Goal: Information Seeking & Learning: Learn about a topic

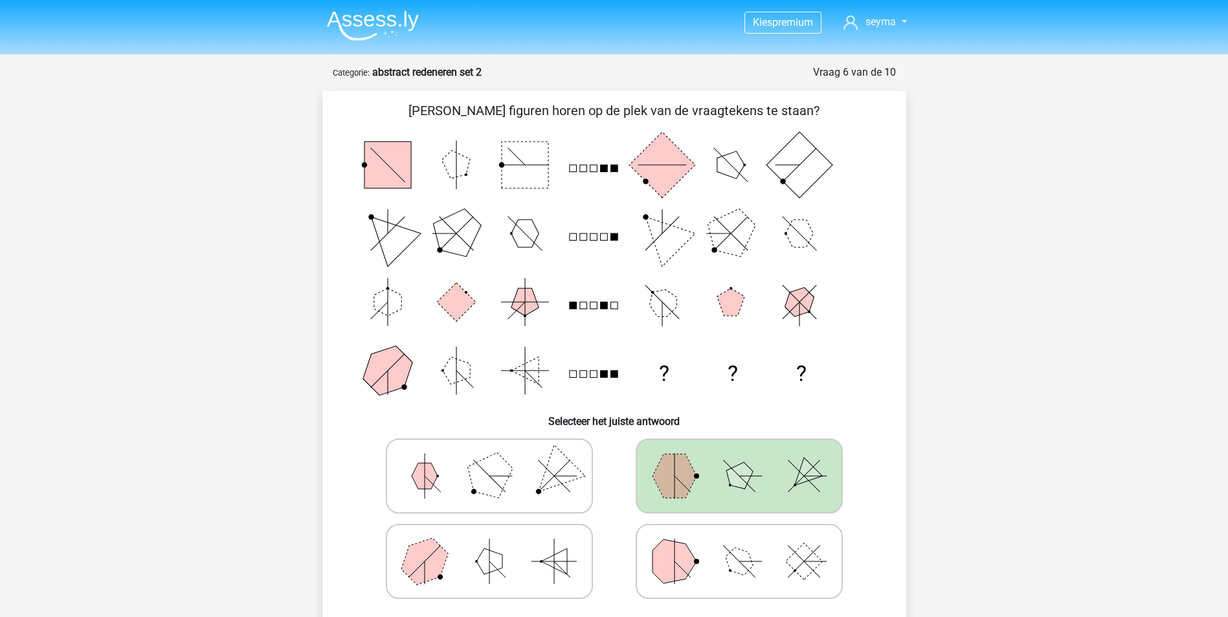
scroll to position [582, 0]
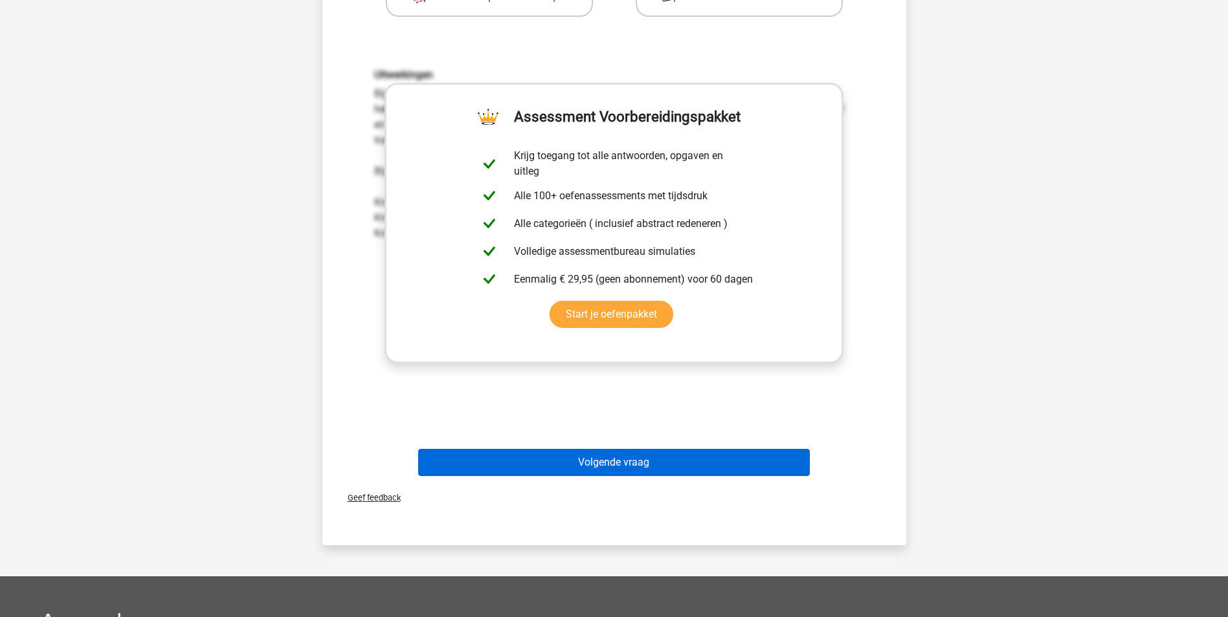
click at [659, 477] on div "Volgende vraag" at bounding box center [614, 465] width 500 height 32
click at [664, 469] on button "Volgende vraag" at bounding box center [614, 462] width 392 height 27
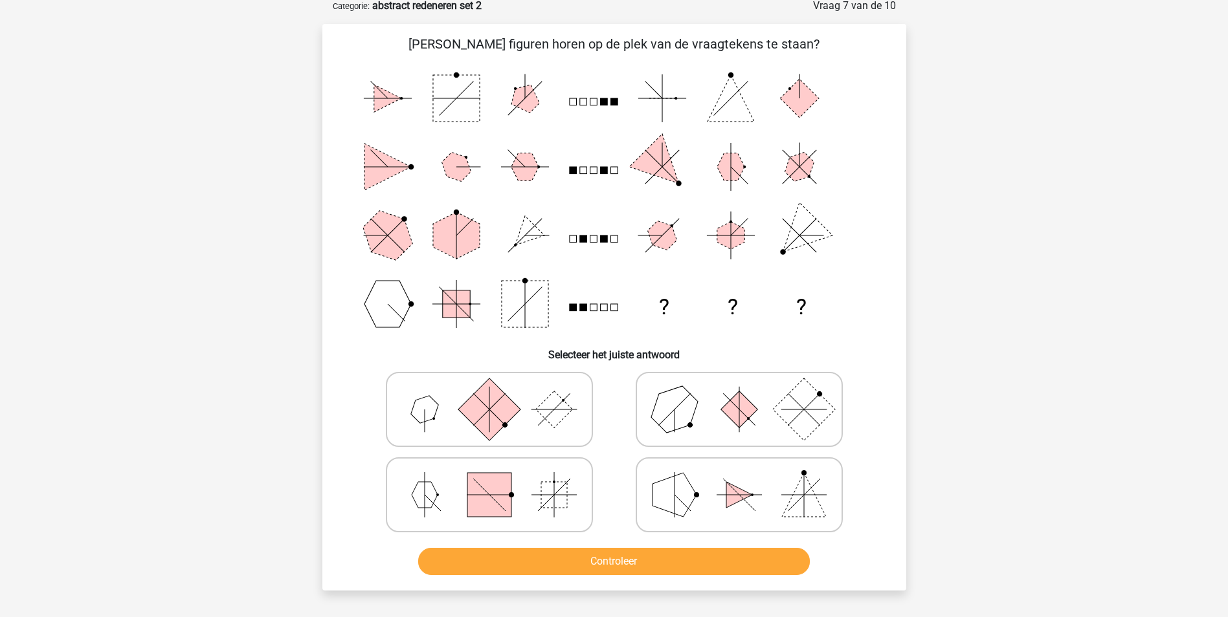
scroll to position [65, 0]
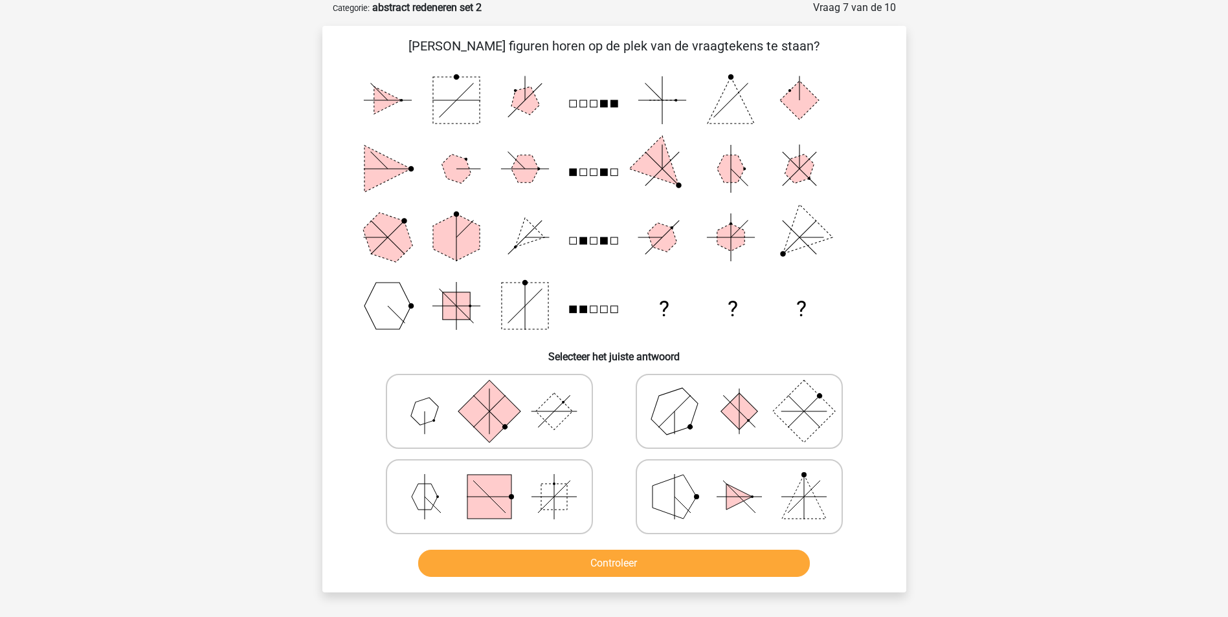
click at [527, 403] on icon at bounding box center [489, 411] width 194 height 65
click at [498, 395] on input "radio" at bounding box center [493, 391] width 8 height 8
radio input "true"
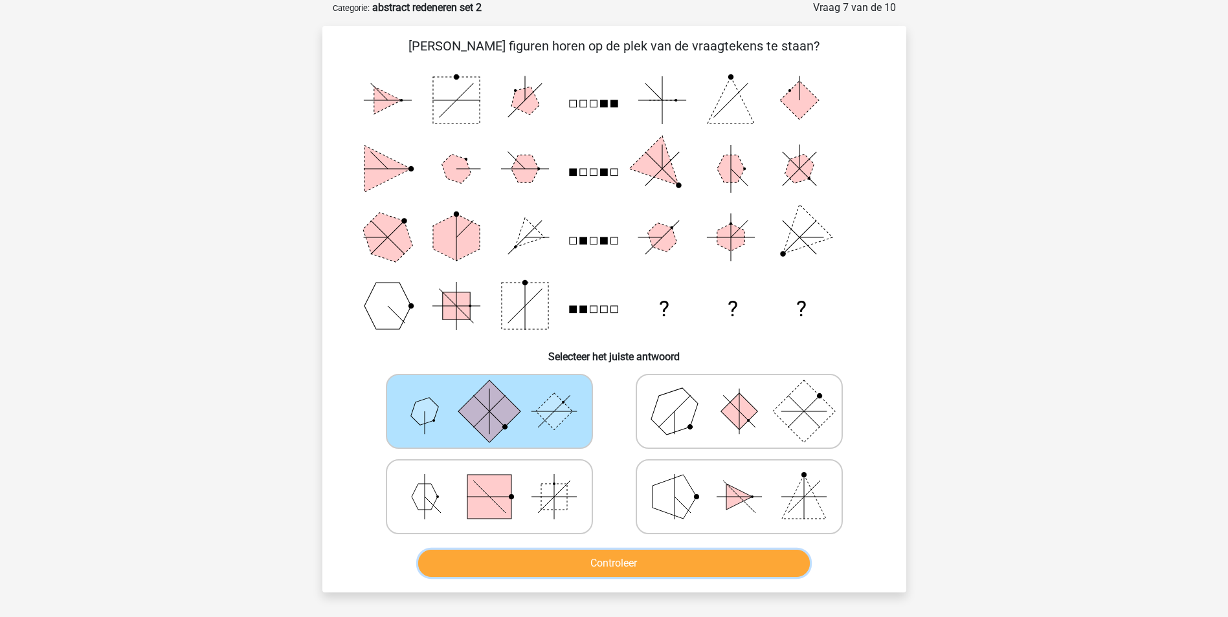
click at [636, 560] on button "Controleer" at bounding box center [614, 563] width 392 height 27
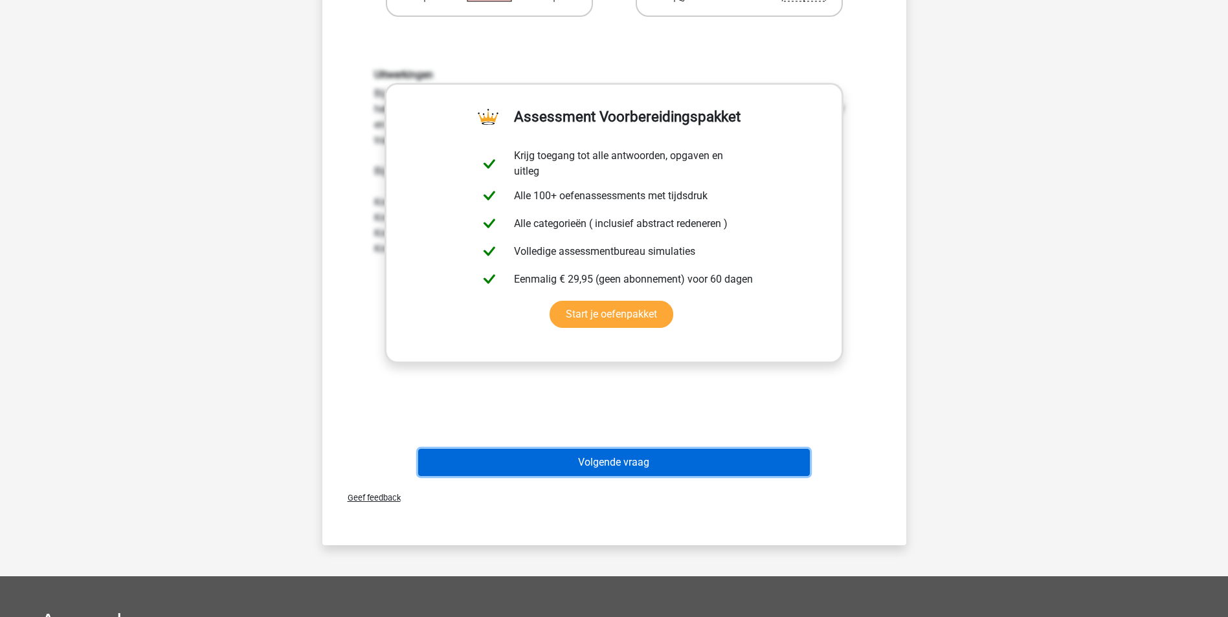
click at [639, 463] on button "Volgende vraag" at bounding box center [614, 462] width 392 height 27
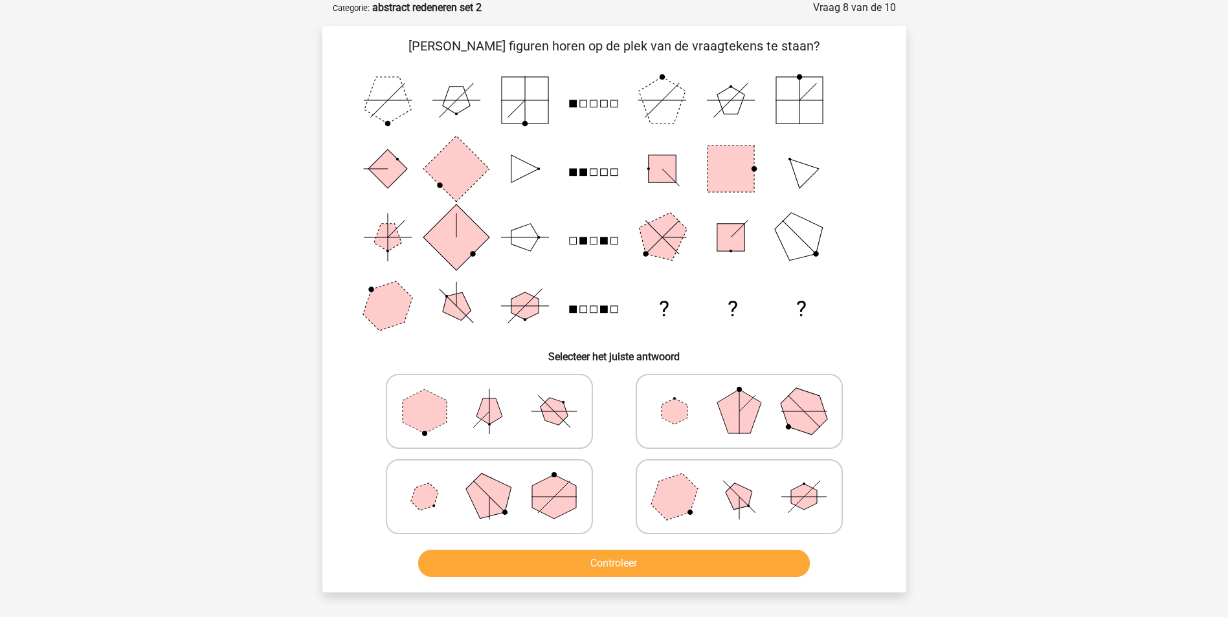
click at [529, 505] on icon at bounding box center [489, 497] width 194 height 65
click at [498, 481] on input "radio" at bounding box center [493, 476] width 8 height 8
radio input "true"
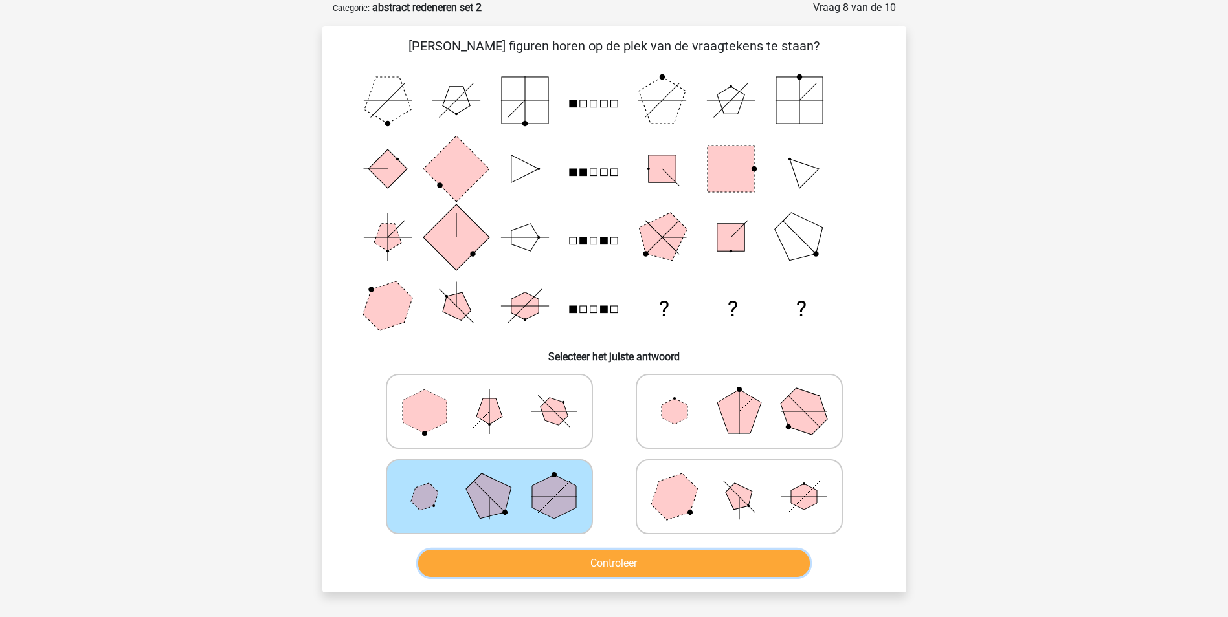
click at [547, 559] on button "Controleer" at bounding box center [614, 563] width 392 height 27
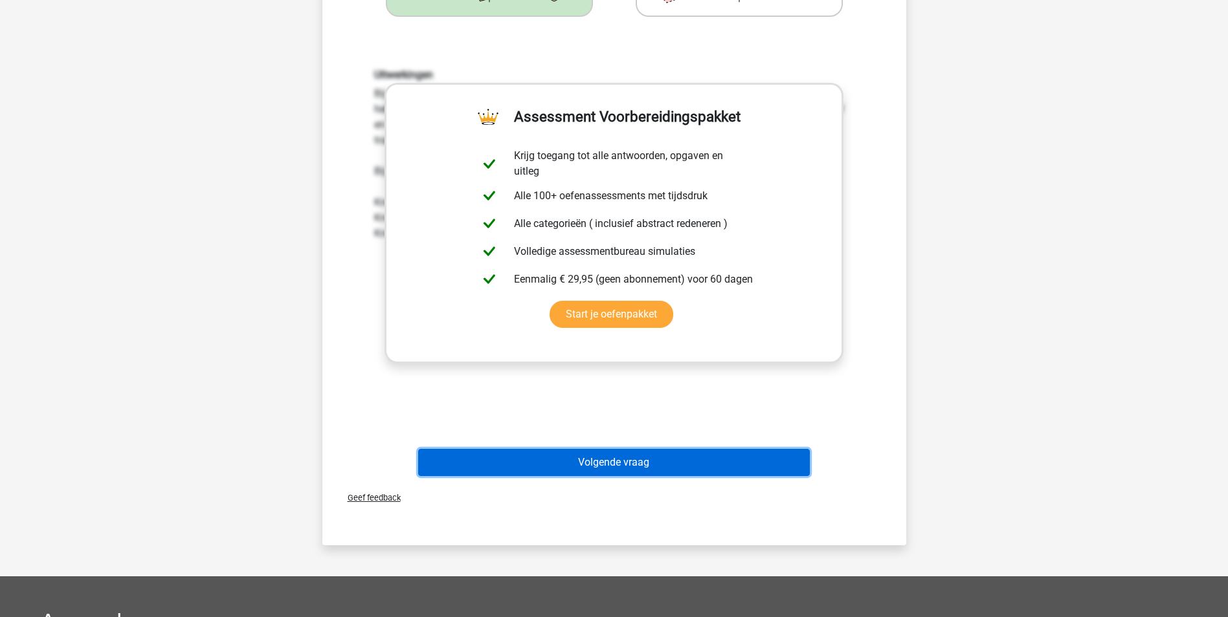
click at [632, 471] on button "Volgende vraag" at bounding box center [614, 462] width 392 height 27
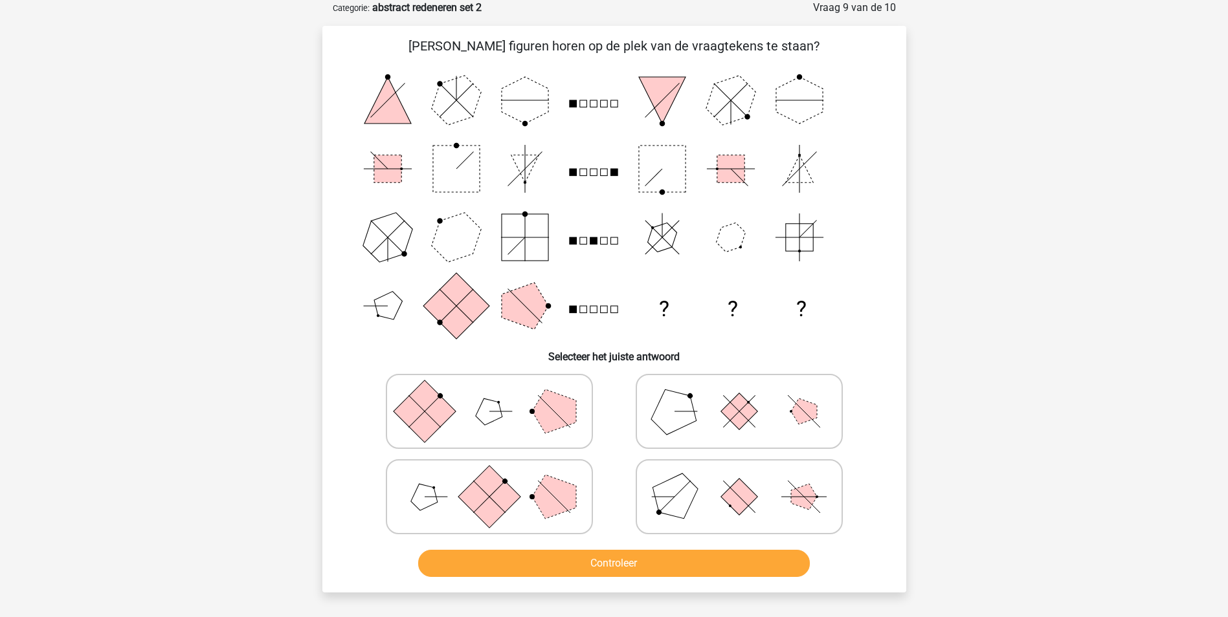
click at [569, 491] on polygon at bounding box center [554, 497] width 44 height 44
click at [498, 481] on input "radio" at bounding box center [493, 476] width 8 height 8
radio input "true"
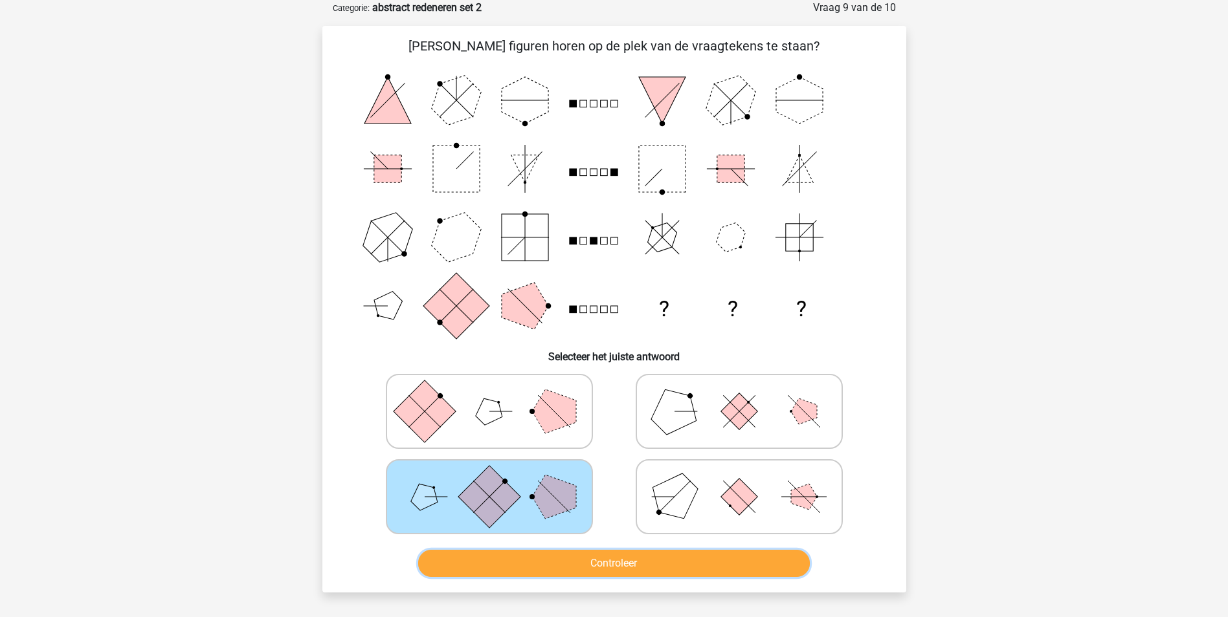
click at [650, 557] on button "Controleer" at bounding box center [614, 563] width 392 height 27
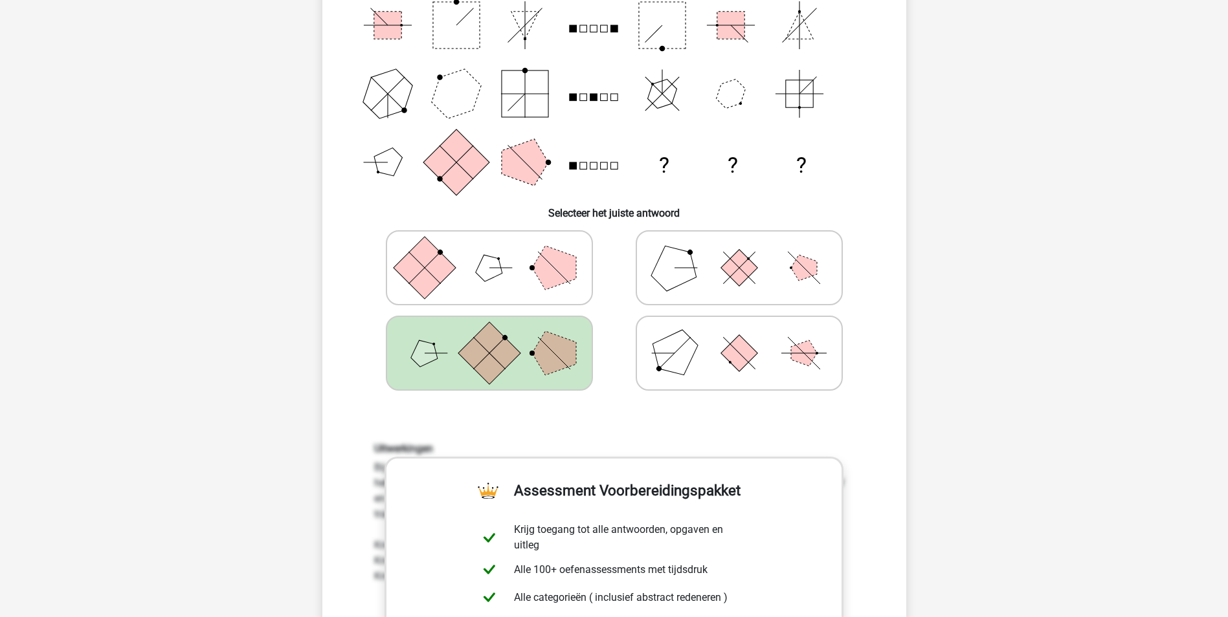
scroll to position [453, 0]
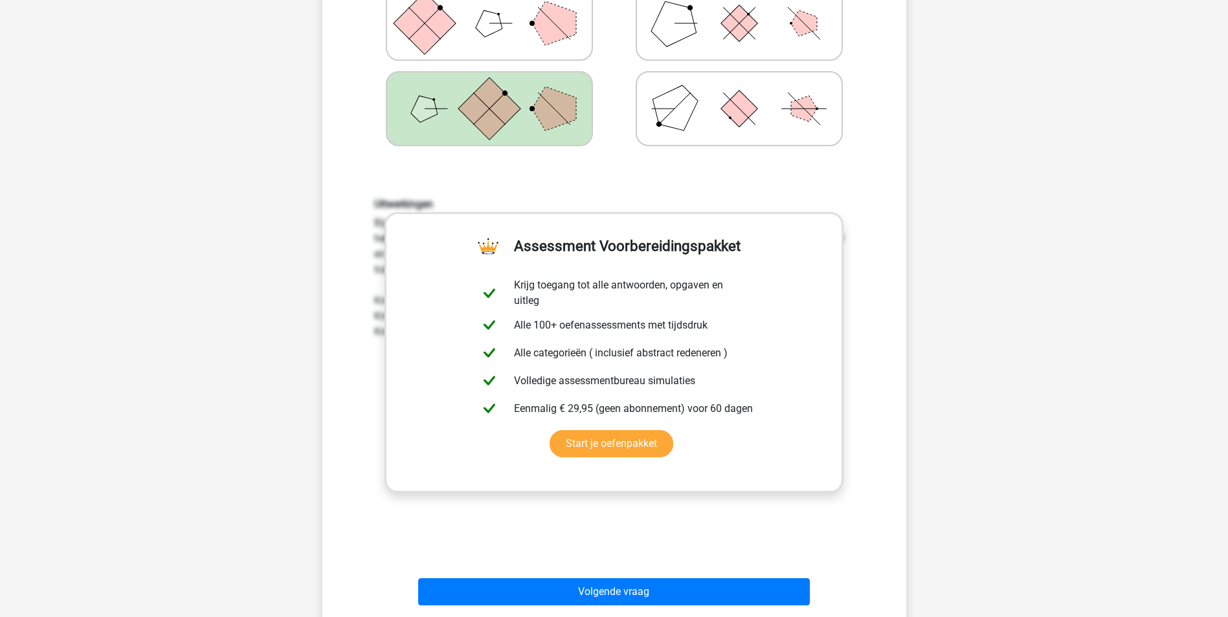
click at [704, 573] on div "Volgende vraag" at bounding box center [614, 589] width 542 height 43
click at [714, 576] on div "Volgende vraag" at bounding box center [614, 589] width 542 height 43
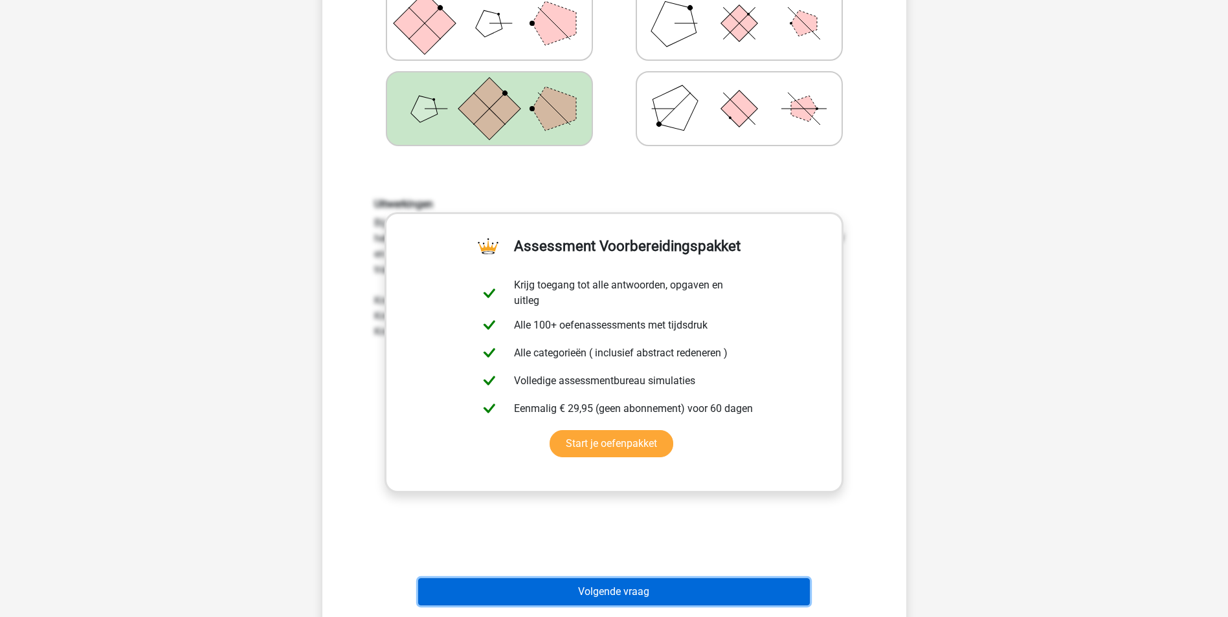
click at [731, 587] on button "Volgende vraag" at bounding box center [614, 592] width 392 height 27
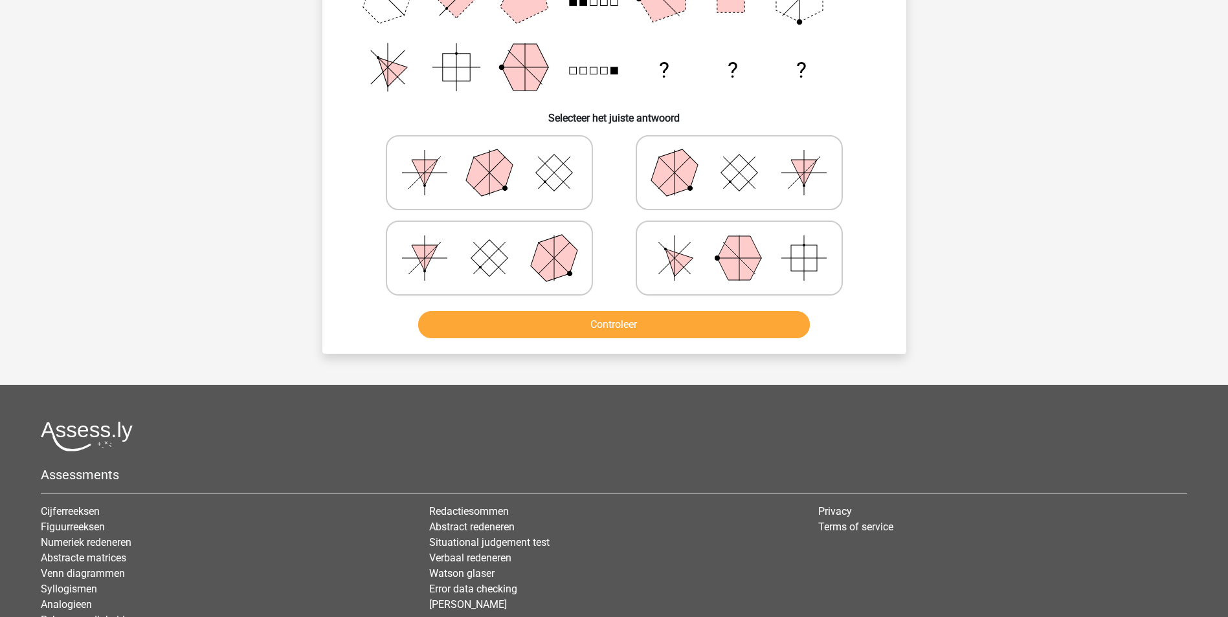
scroll to position [65, 0]
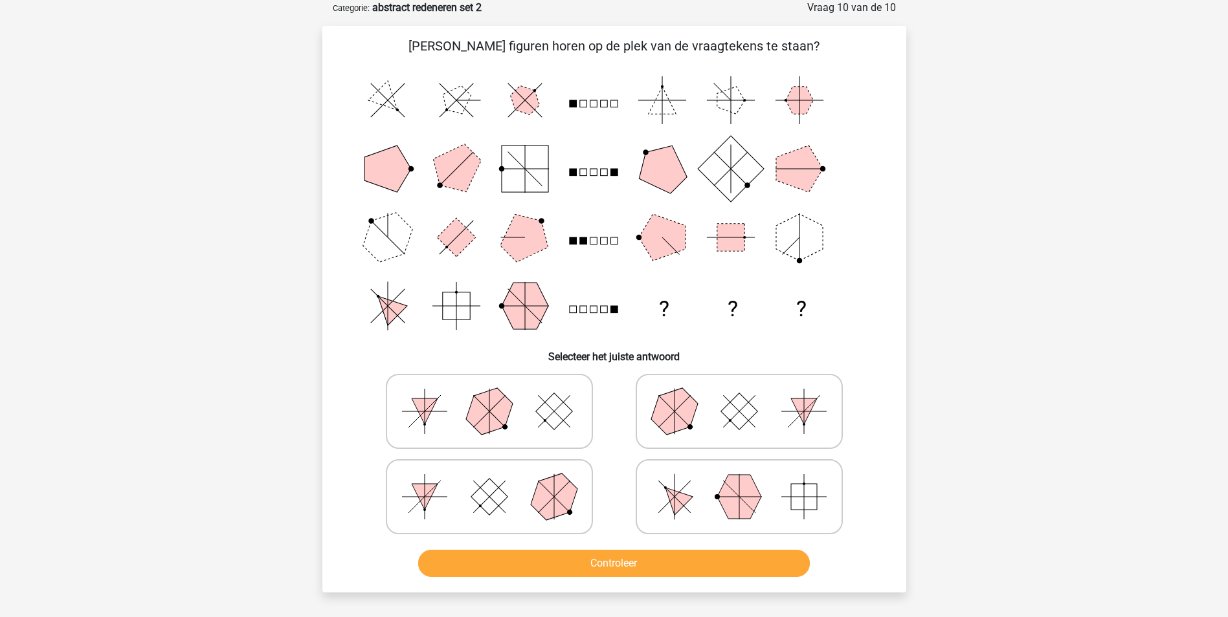
click at [735, 478] on polygon at bounding box center [739, 497] width 44 height 44
click at [739, 478] on input "radio" at bounding box center [743, 476] width 8 height 8
radio input "true"
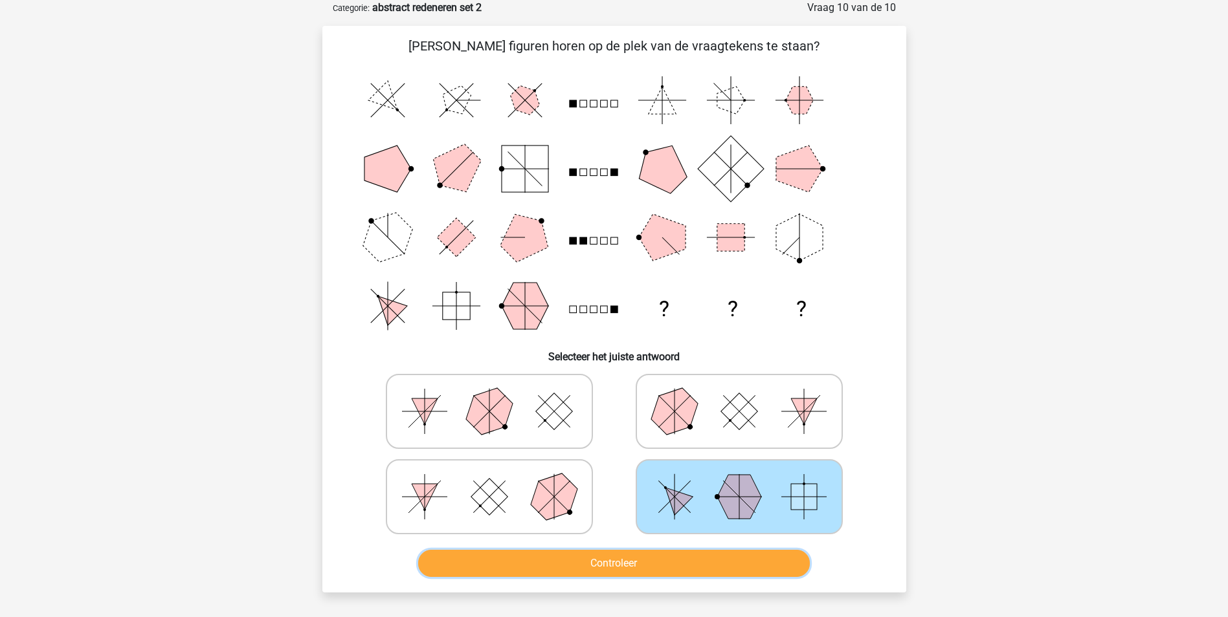
click at [762, 550] on button "Controleer" at bounding box center [614, 563] width 392 height 27
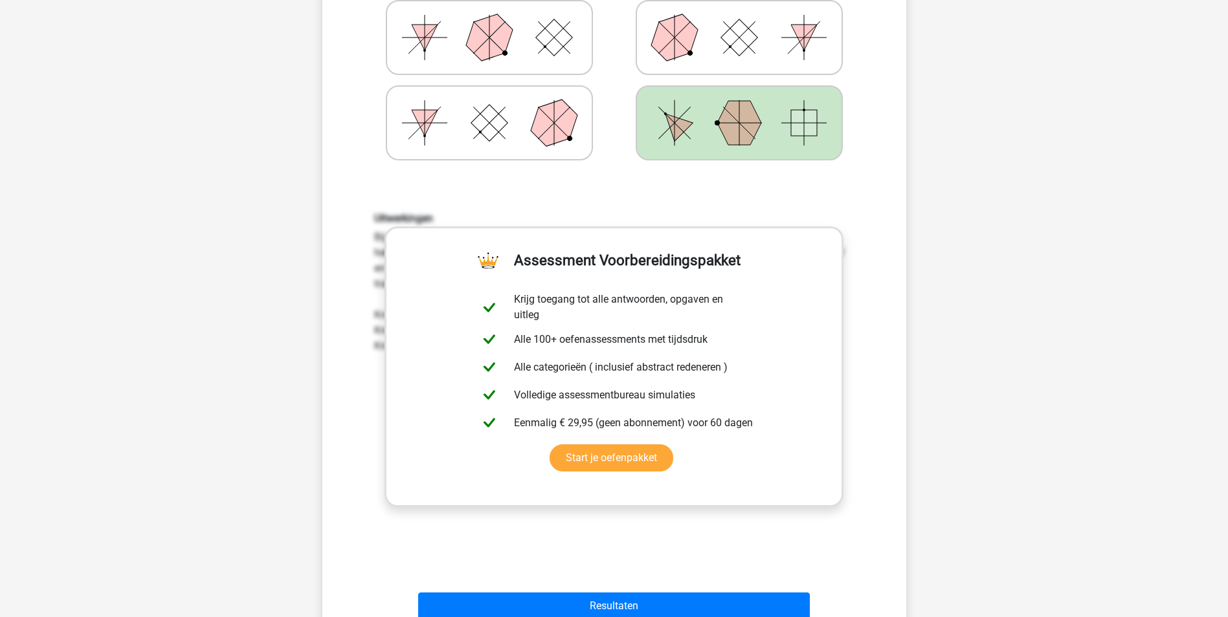
scroll to position [582, 0]
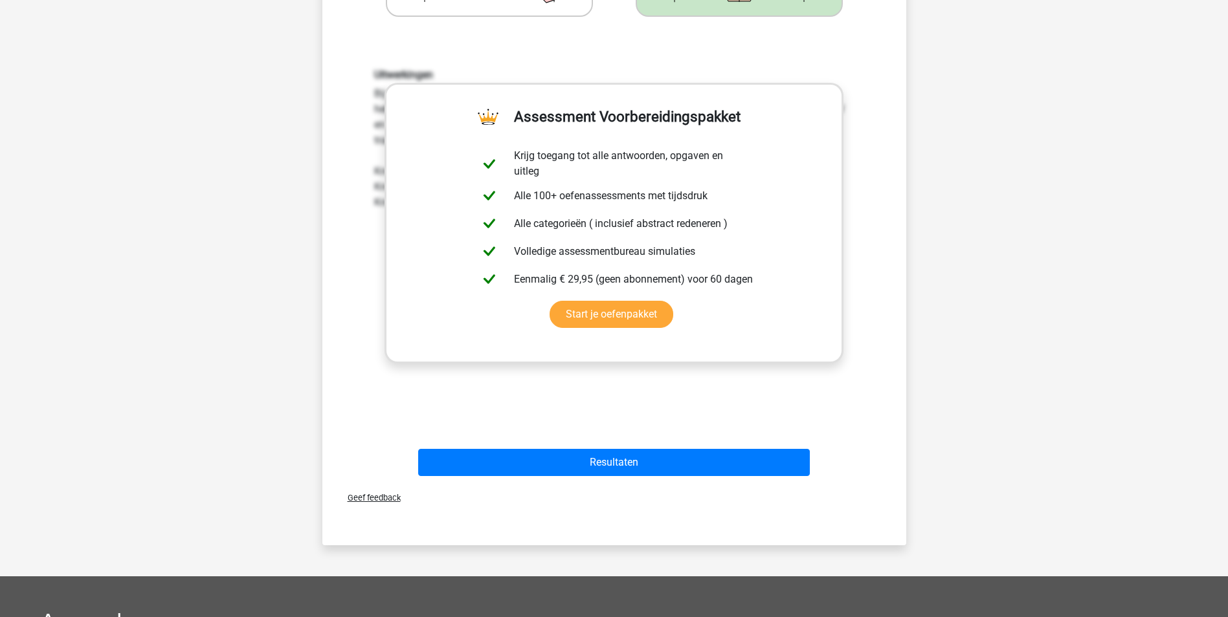
click at [671, 478] on div "Resultaten" at bounding box center [614, 465] width 500 height 32
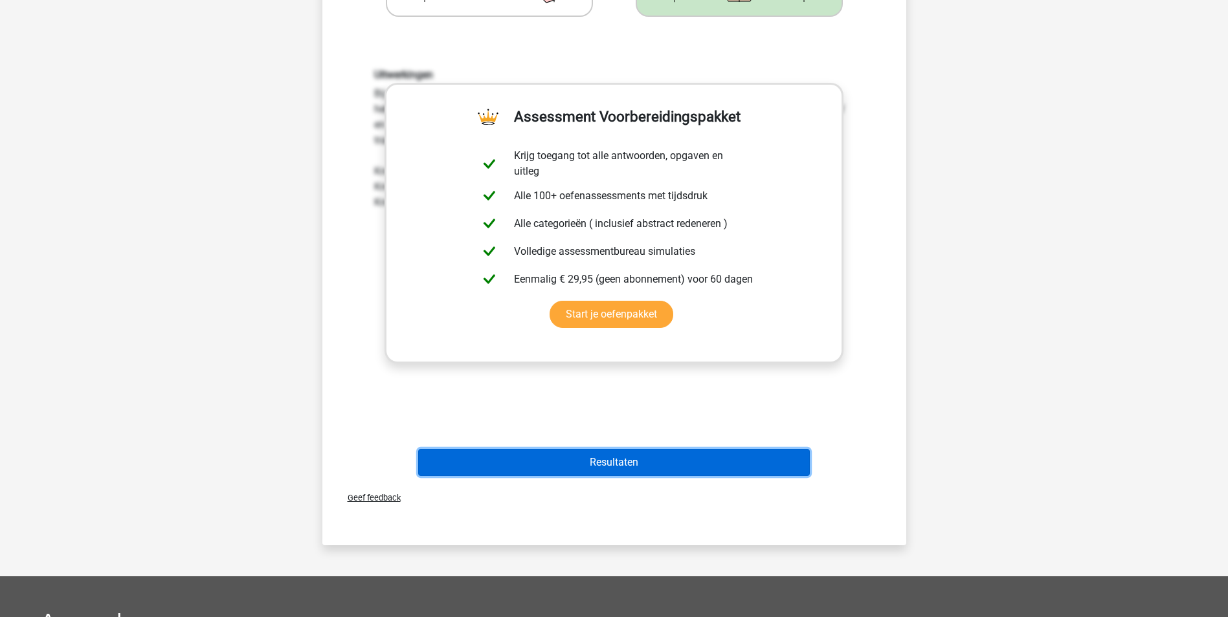
click at [675, 466] on button "Resultaten" at bounding box center [614, 462] width 392 height 27
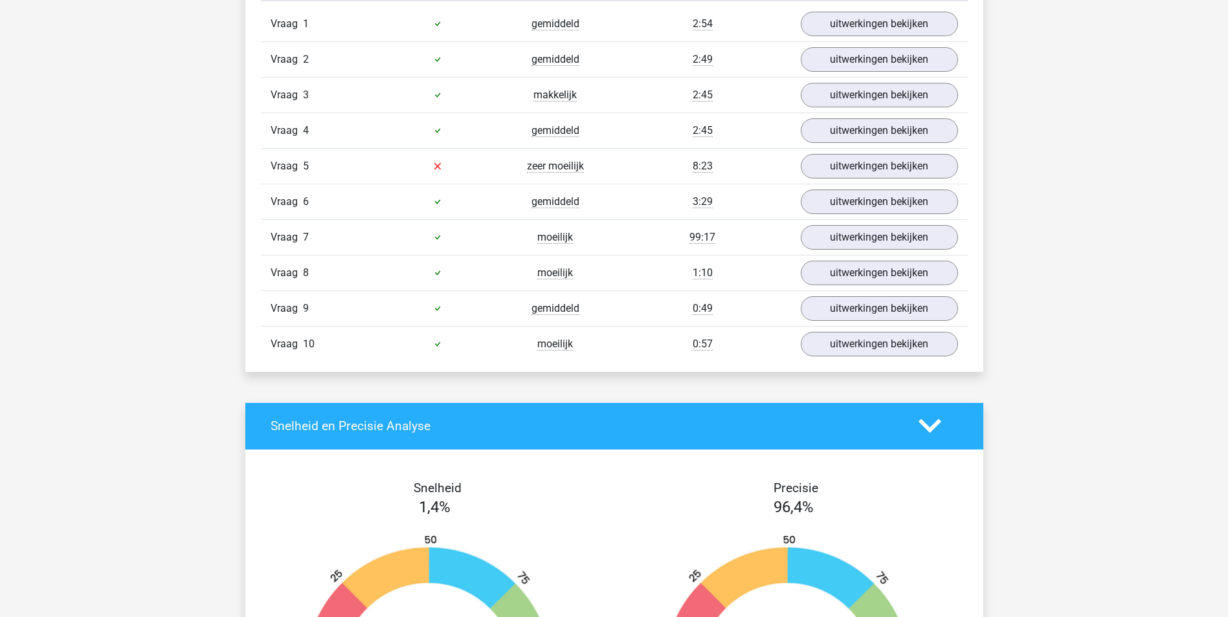
scroll to position [1036, 0]
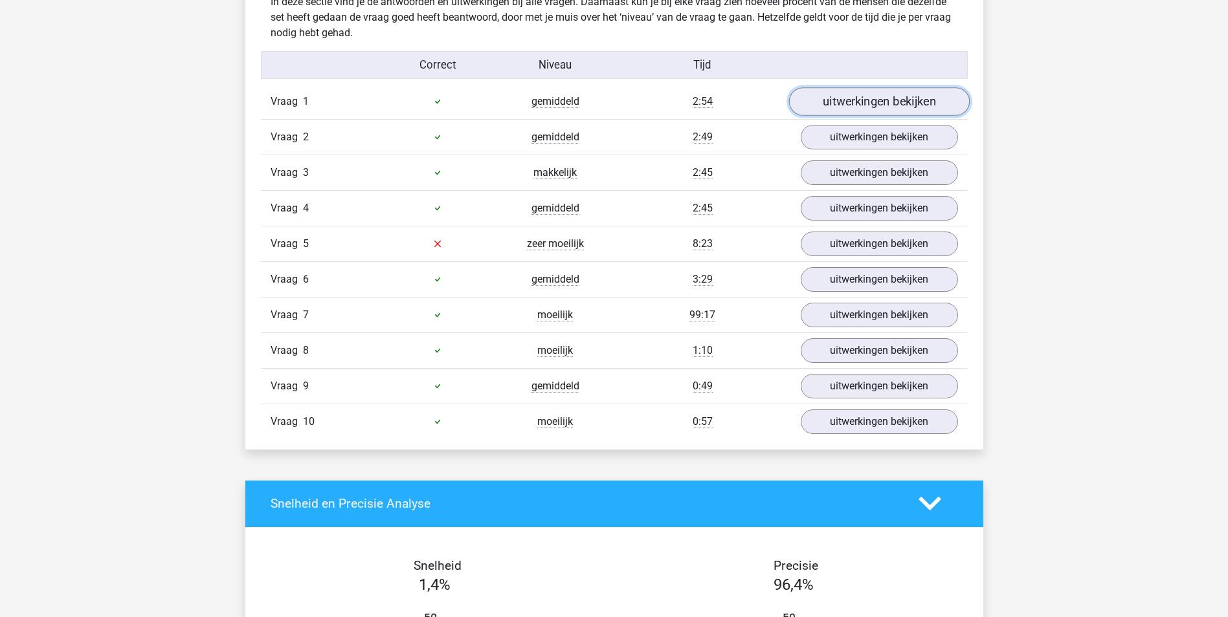
click at [863, 94] on link "uitwerkingen bekijken" at bounding box center [878, 101] width 181 height 28
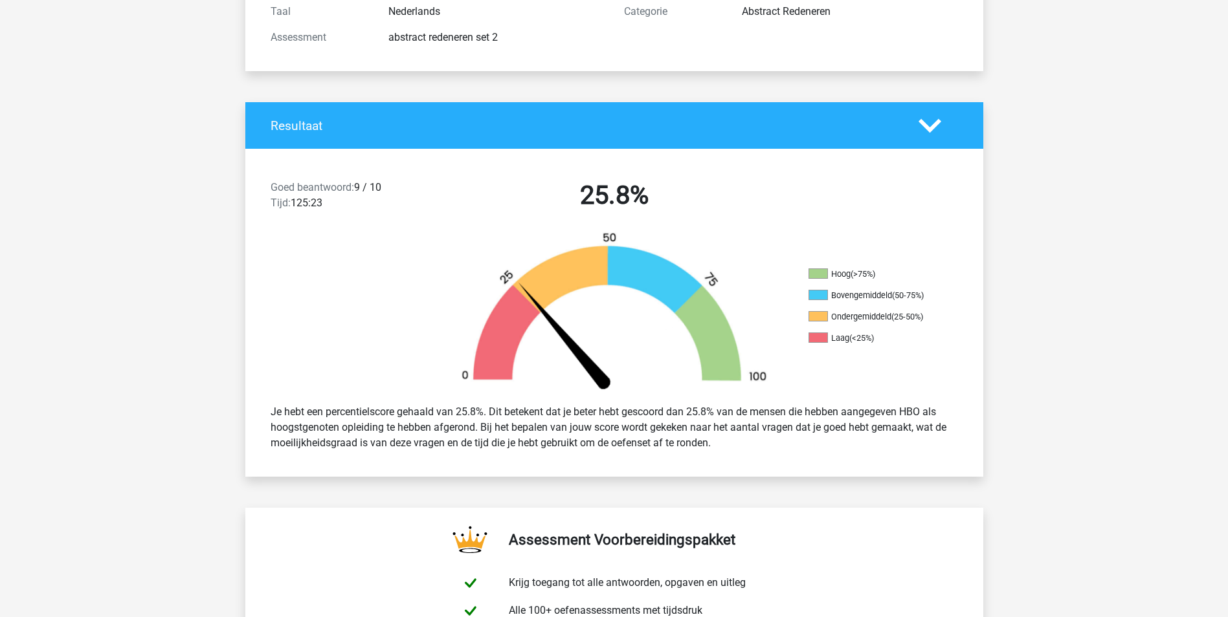
scroll to position [57, 0]
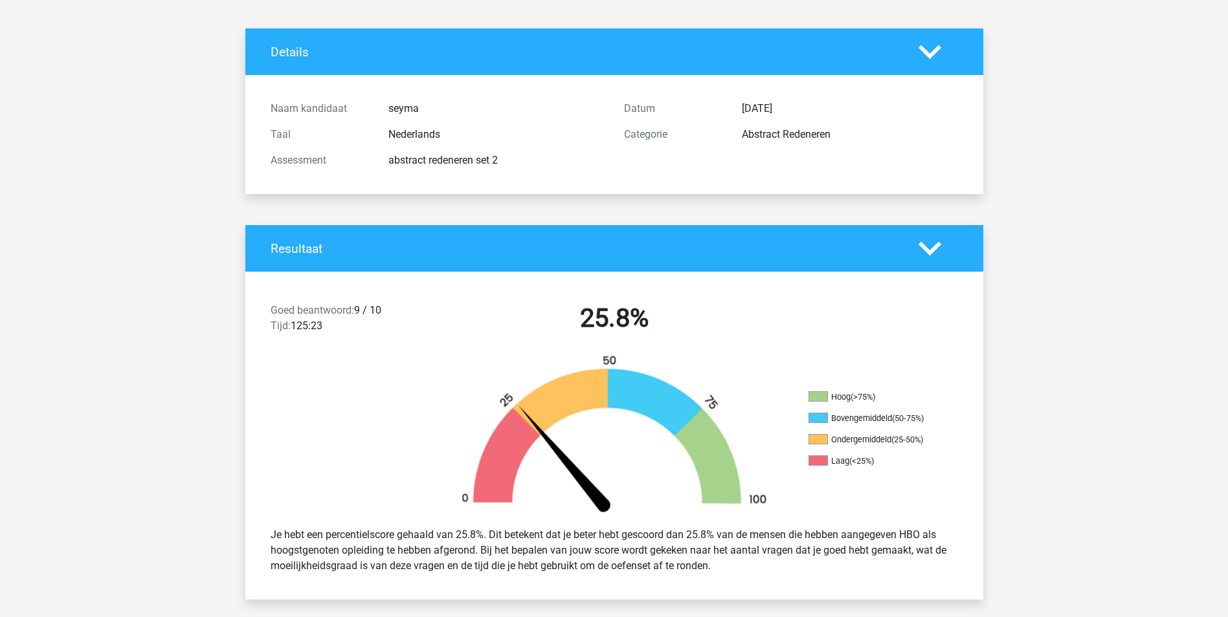
click at [935, 234] on div "Resultaat" at bounding box center [614, 248] width 738 height 47
click at [935, 250] on icon at bounding box center [929, 249] width 23 height 23
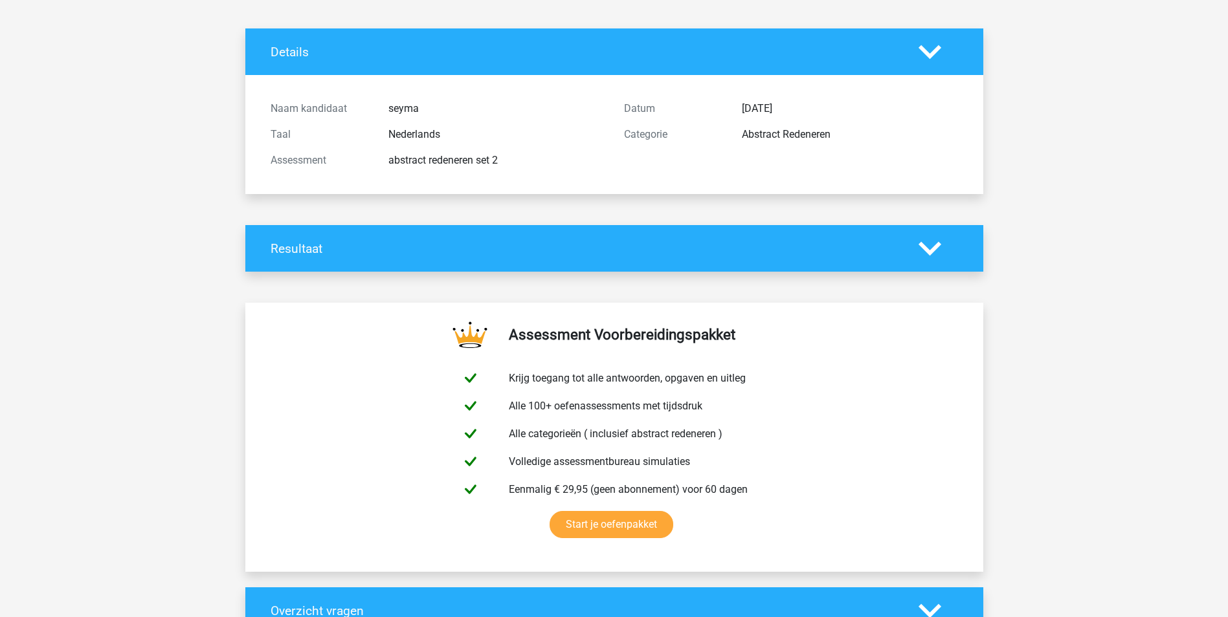
click at [941, 60] on div at bounding box center [938, 52] width 59 height 23
click at [950, 47] on div at bounding box center [938, 52] width 59 height 23
click at [925, 51] on polygon at bounding box center [929, 52] width 23 height 14
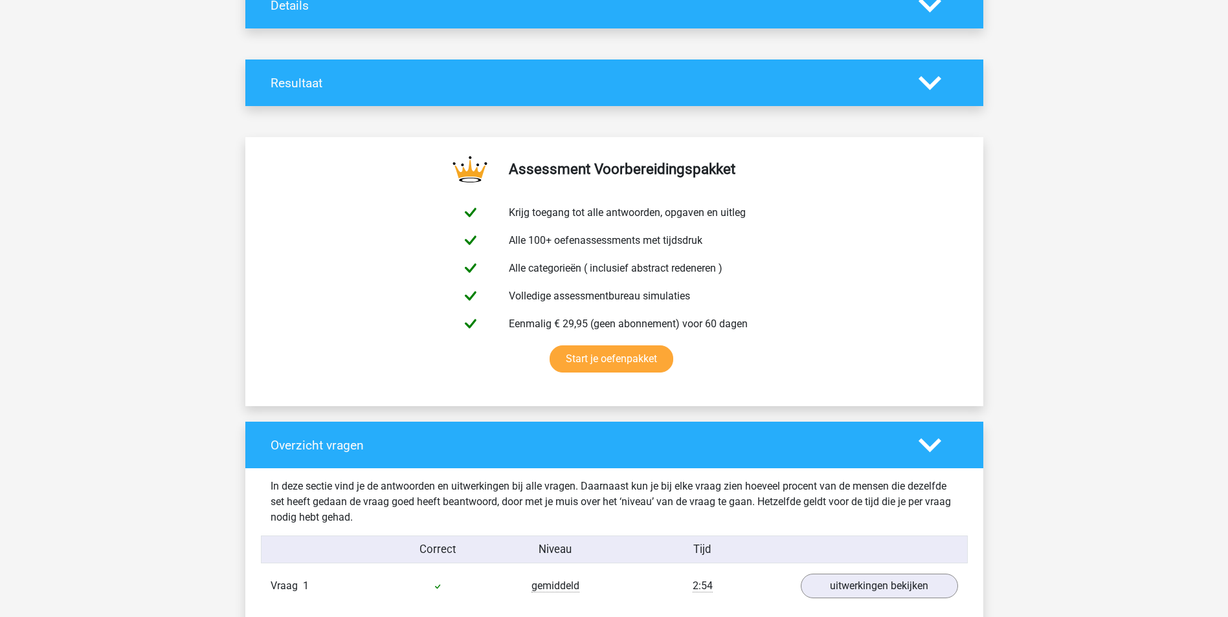
scroll to position [251, 0]
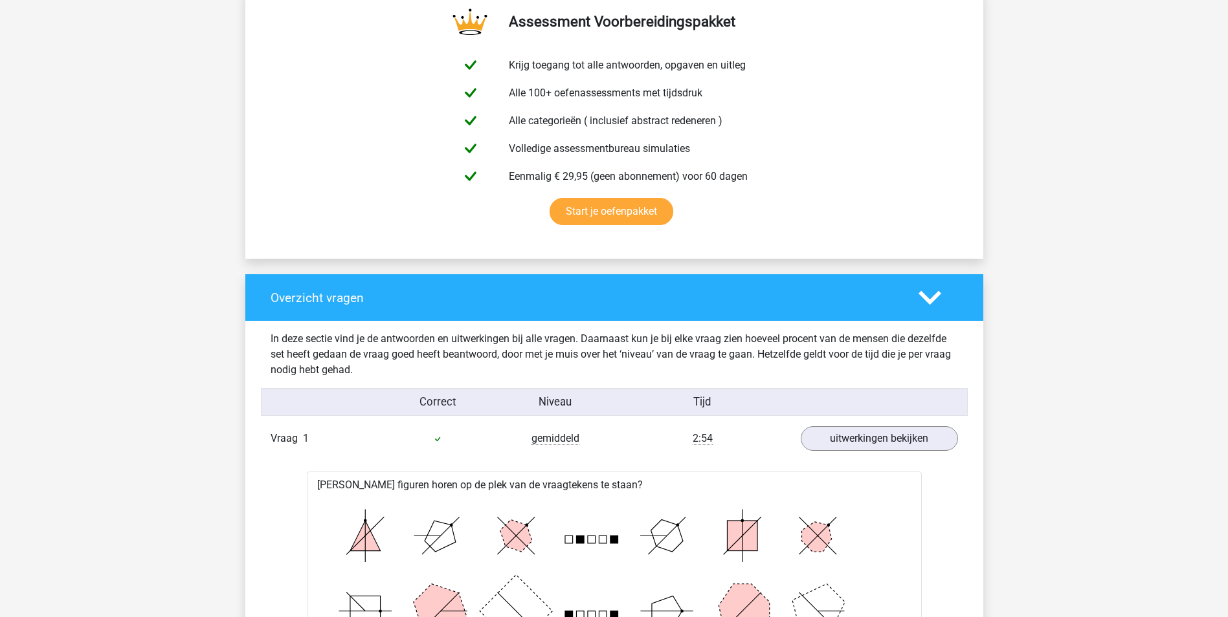
click at [924, 305] on icon at bounding box center [929, 298] width 23 height 23
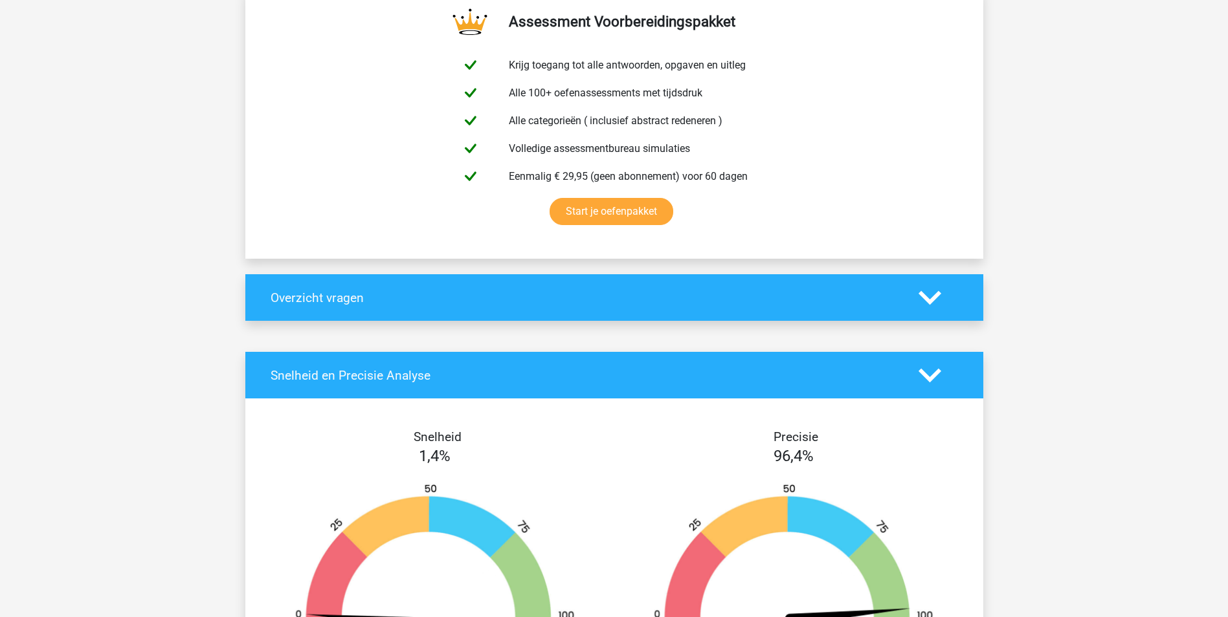
click at [920, 382] on icon at bounding box center [929, 375] width 23 height 23
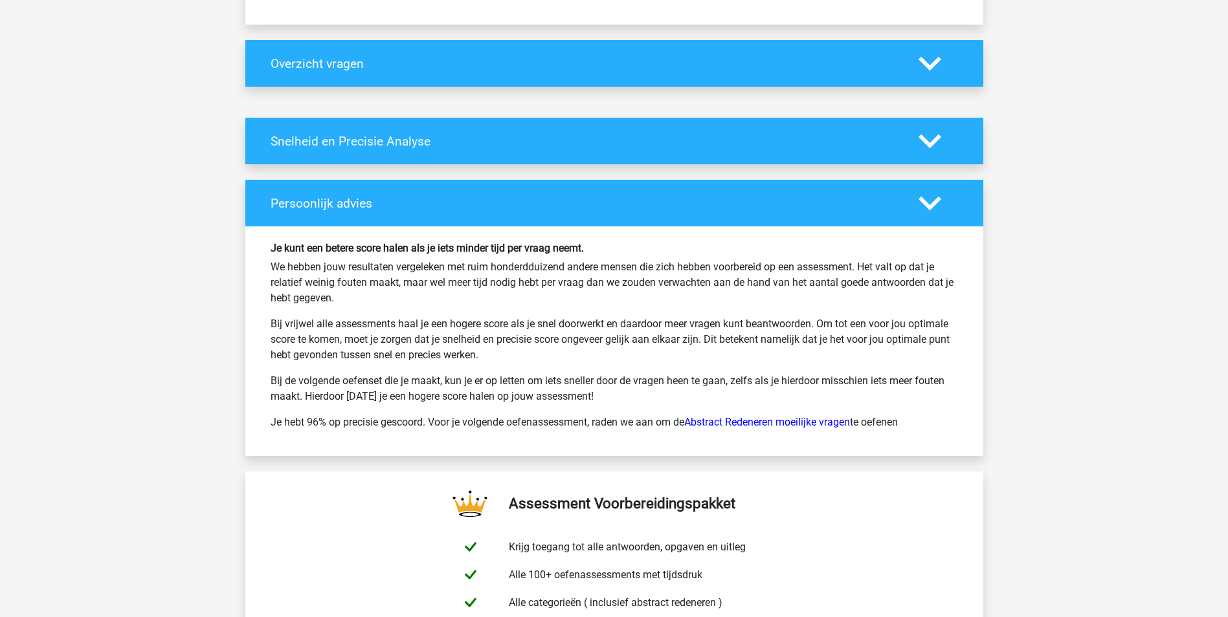
scroll to position [510, 0]
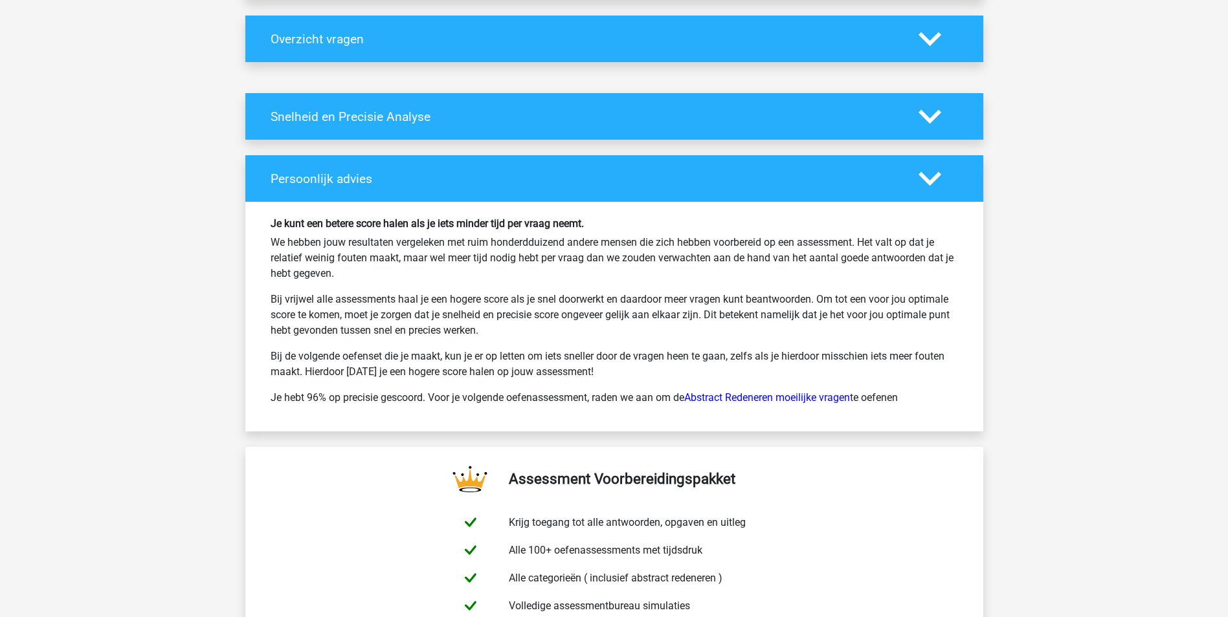
click at [927, 180] on polygon at bounding box center [929, 179] width 23 height 14
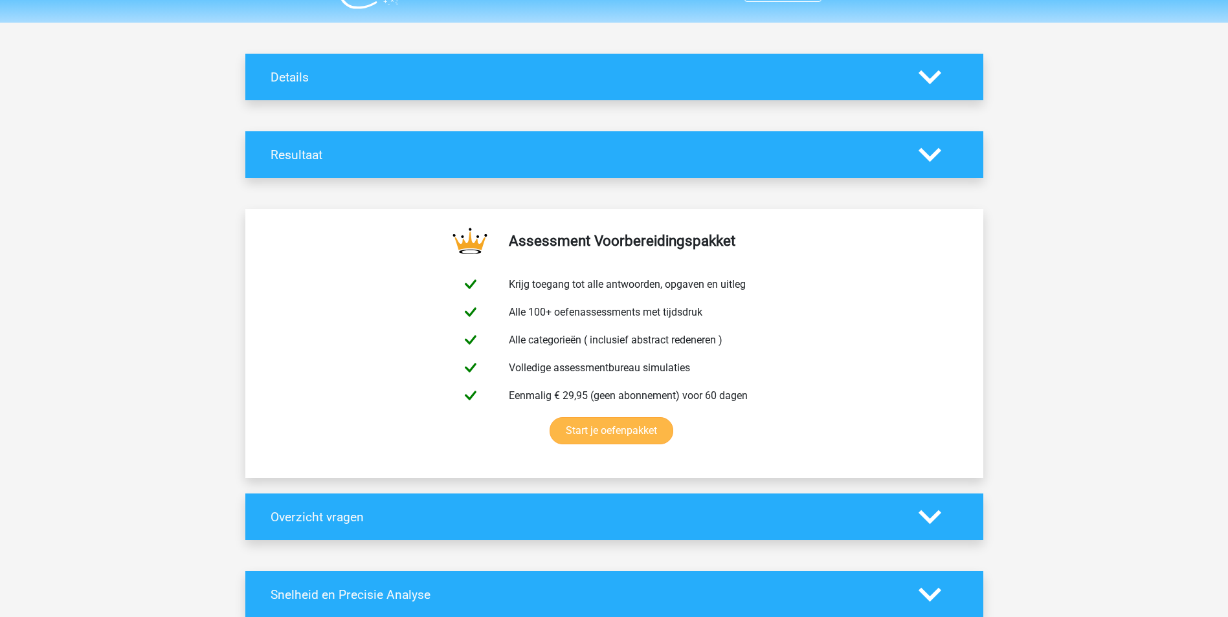
scroll to position [0, 0]
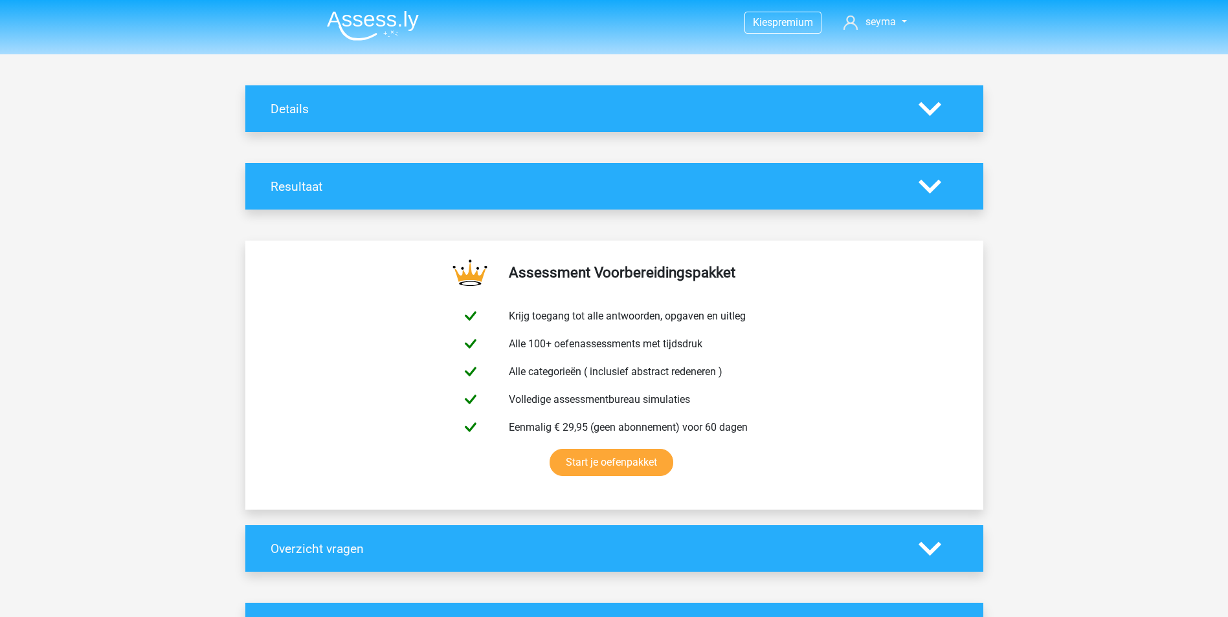
click at [924, 179] on icon at bounding box center [929, 186] width 23 height 23
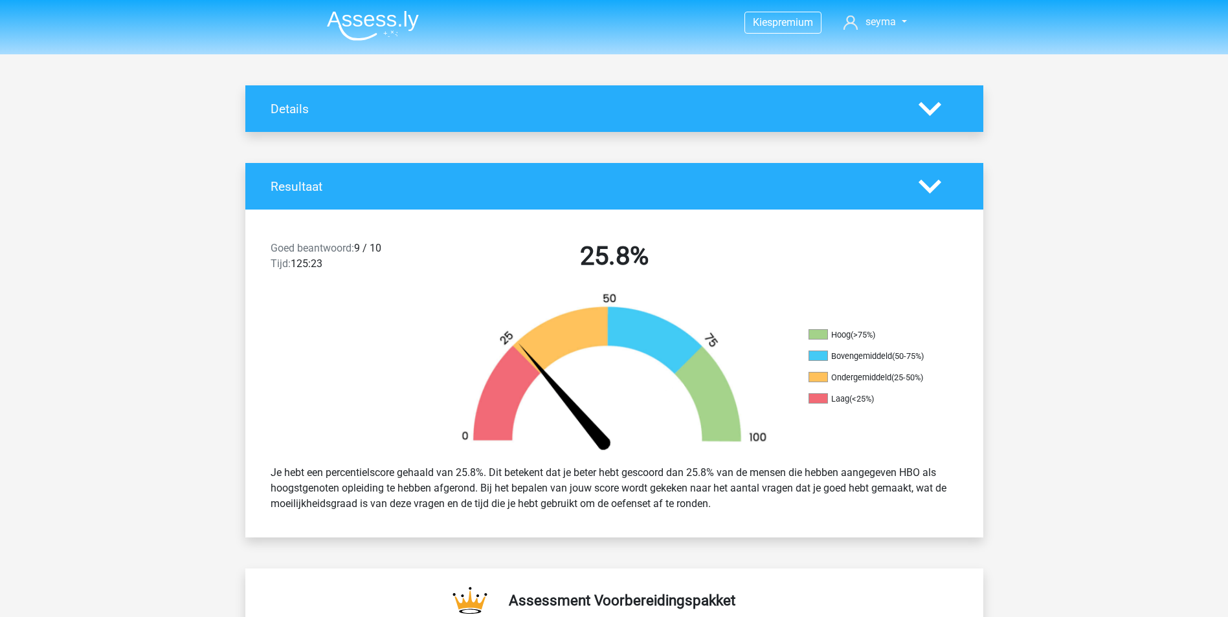
click at [925, 180] on icon at bounding box center [929, 186] width 23 height 23
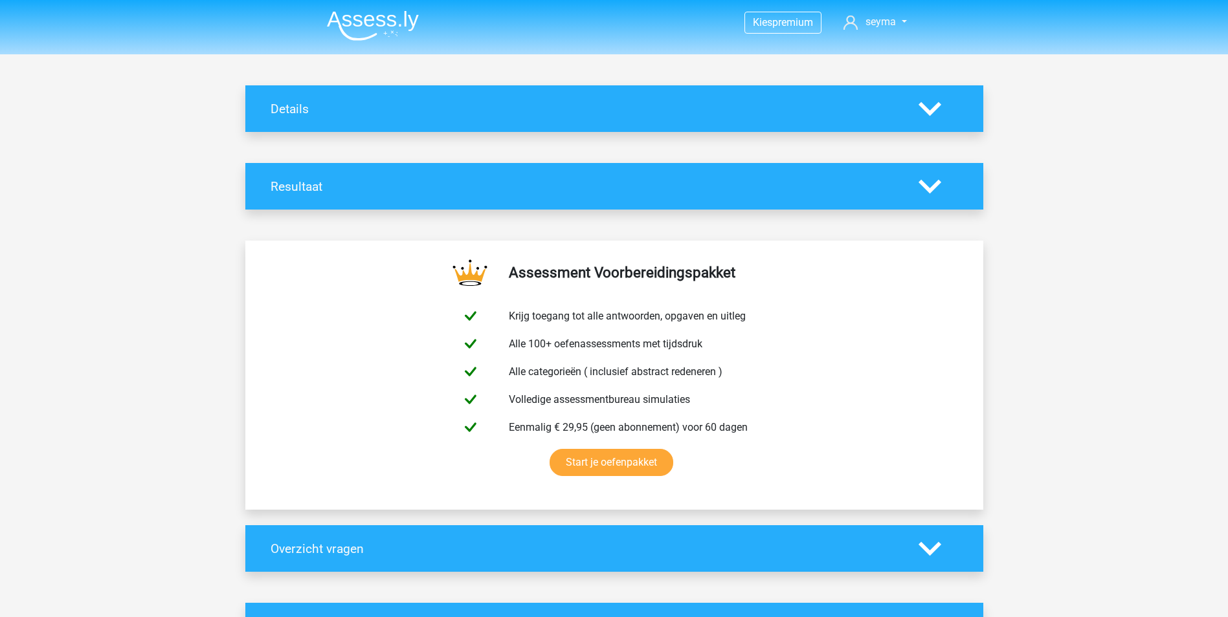
click at [386, 30] on img at bounding box center [373, 25] width 92 height 30
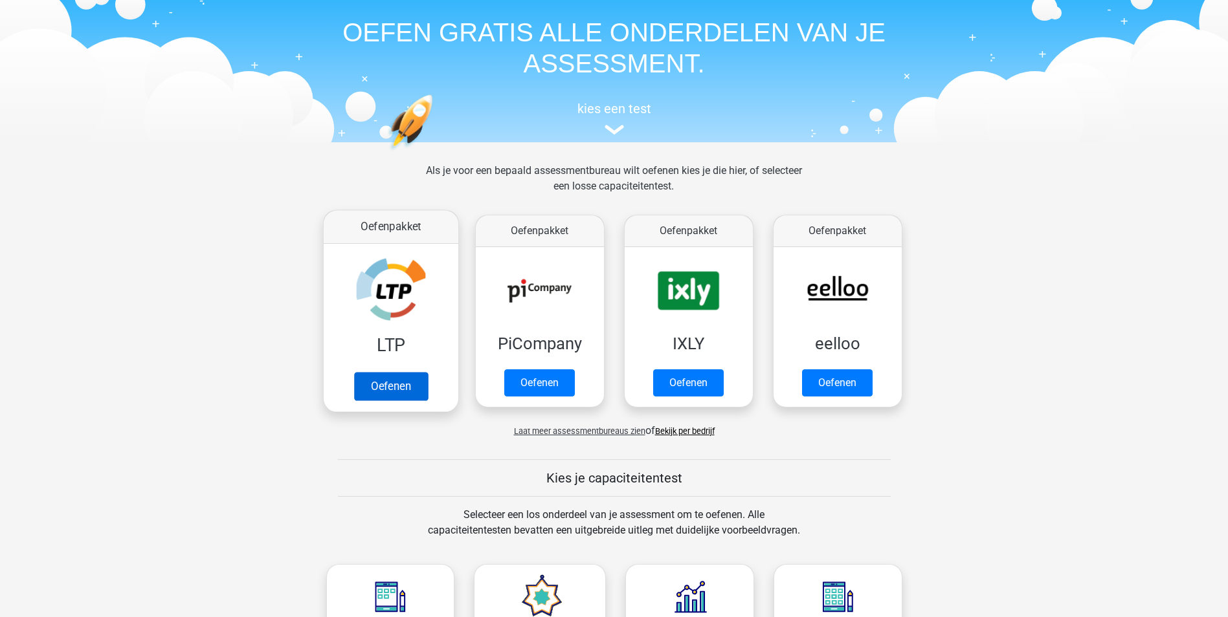
scroll to position [65, 0]
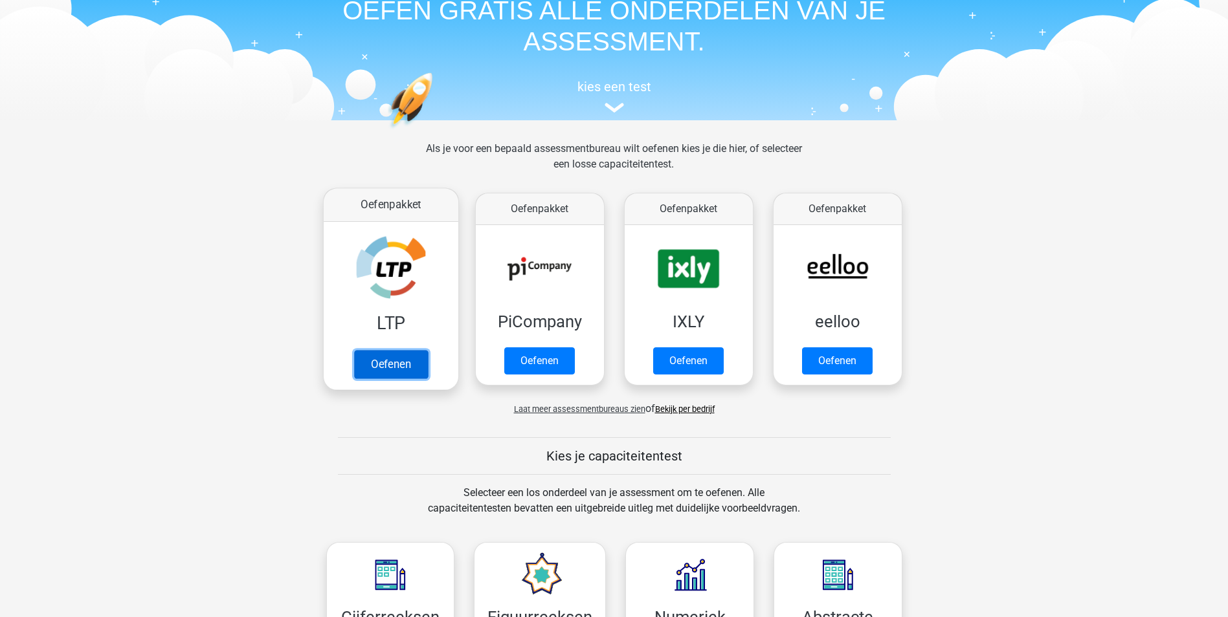
click at [401, 350] on link "Oefenen" at bounding box center [390, 364] width 74 height 28
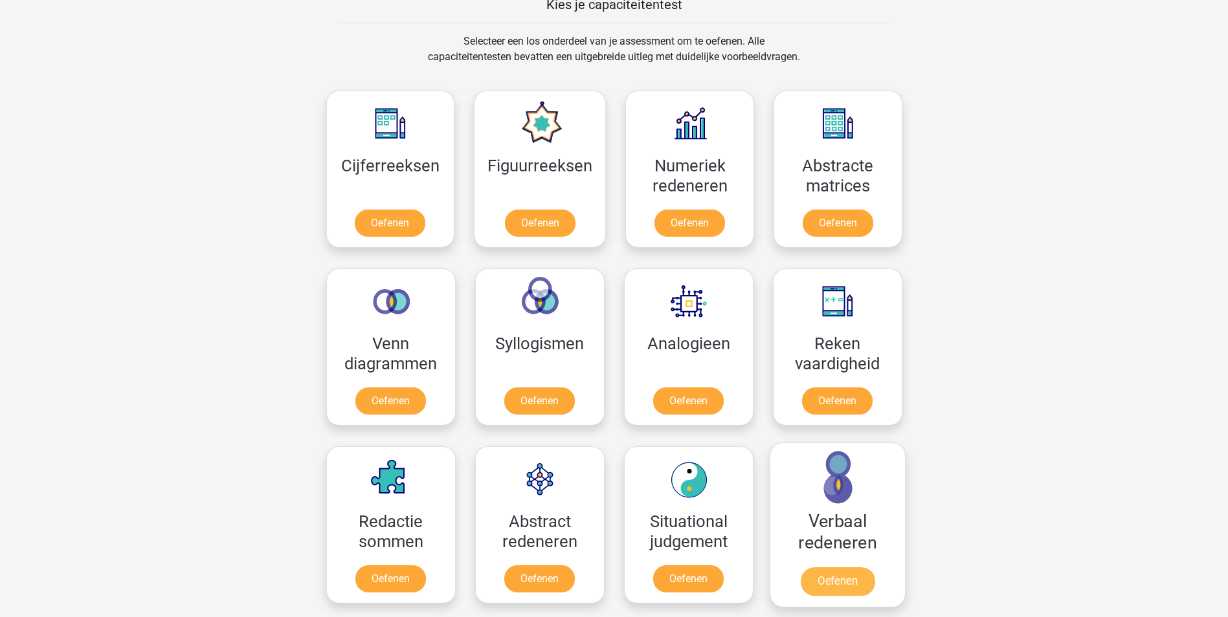
scroll to position [518, 0]
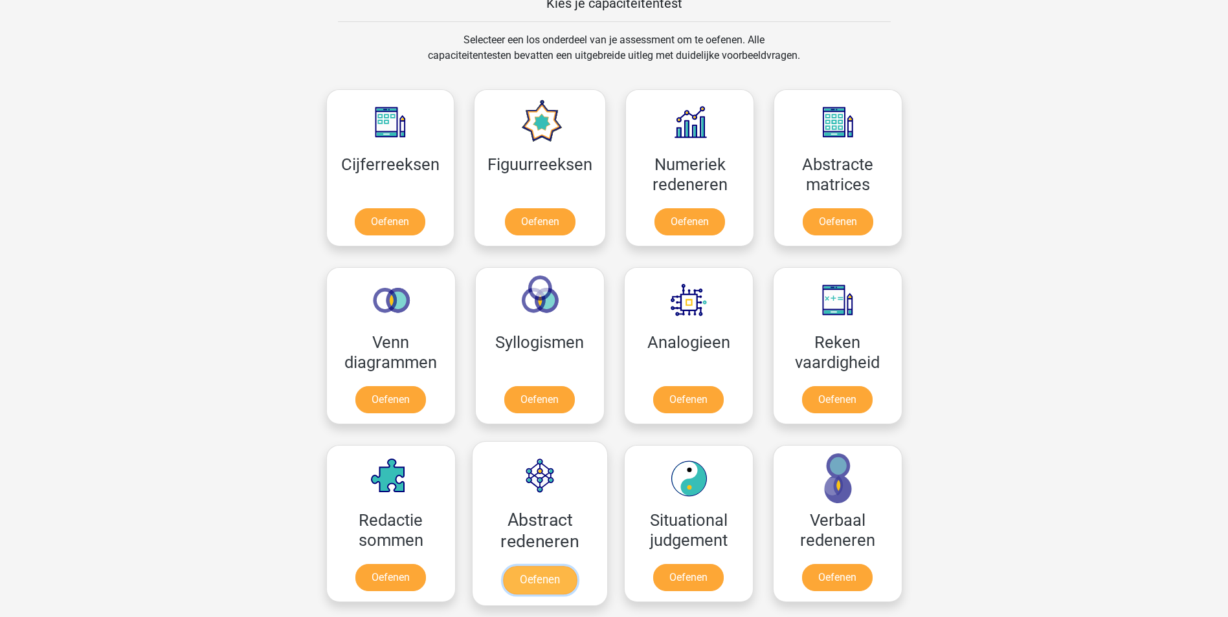
click at [570, 566] on link "Oefenen" at bounding box center [539, 580] width 74 height 28
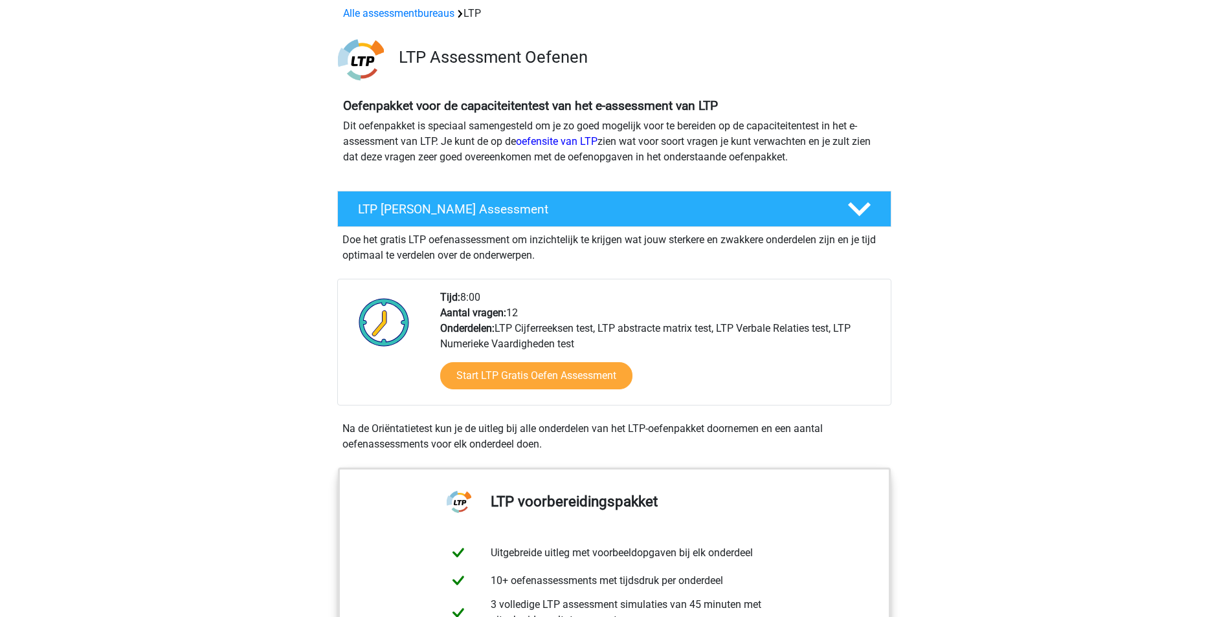
scroll to position [194, 0]
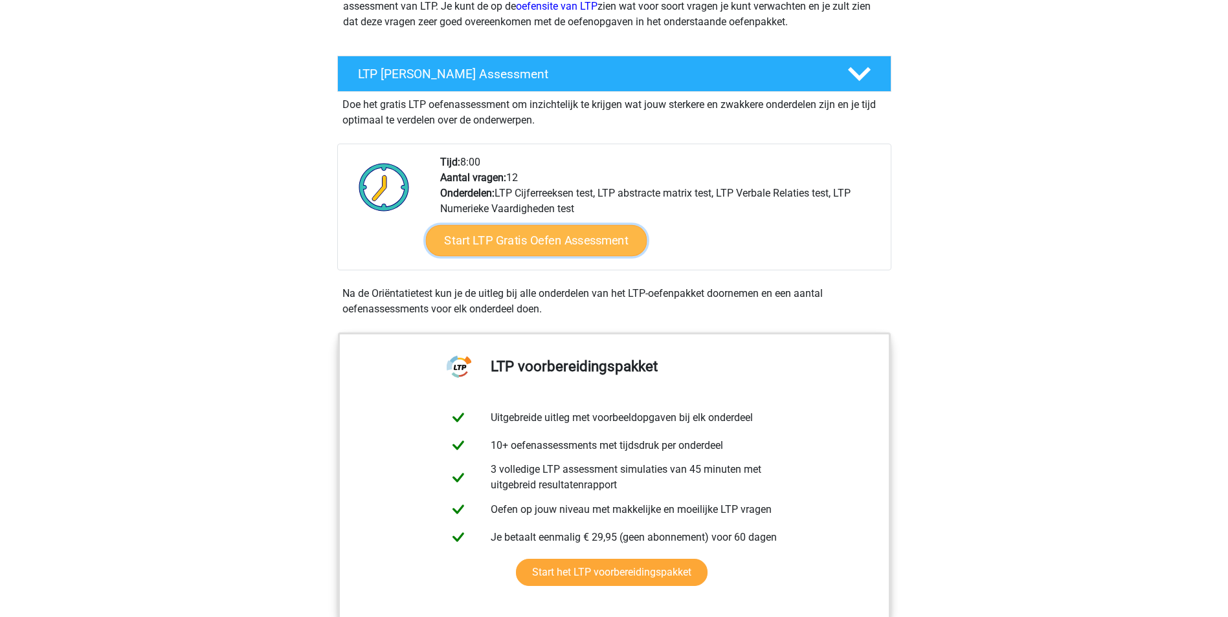
click at [521, 244] on link "Start LTP Gratis Oefen Assessment" at bounding box center [535, 240] width 221 height 31
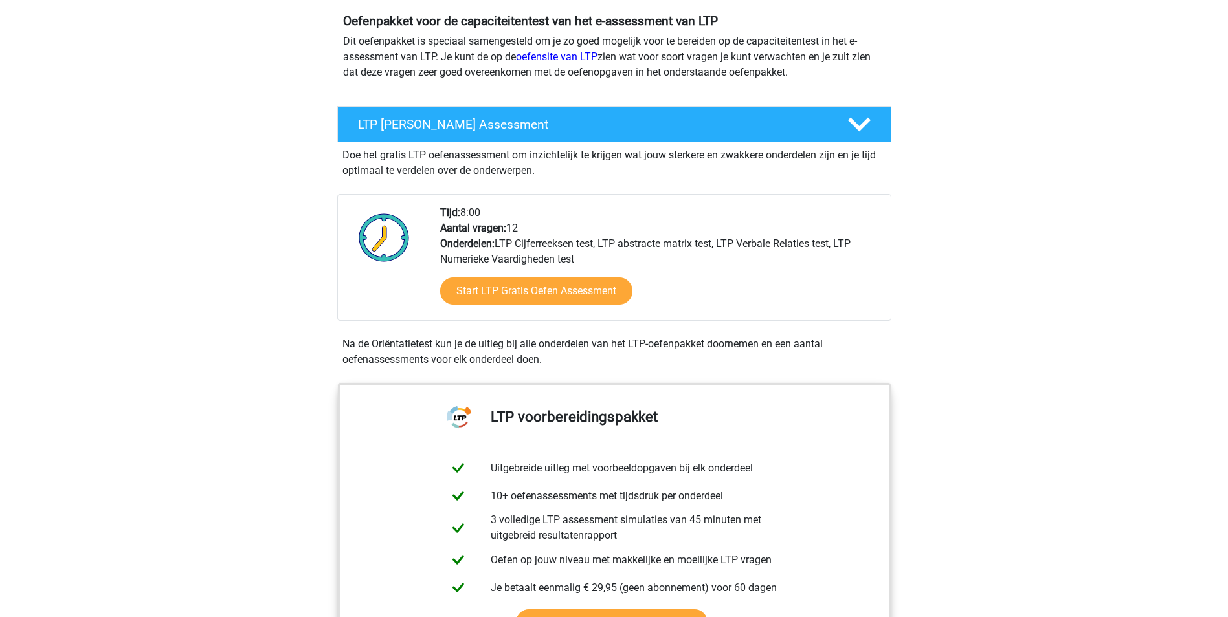
scroll to position [108, 0]
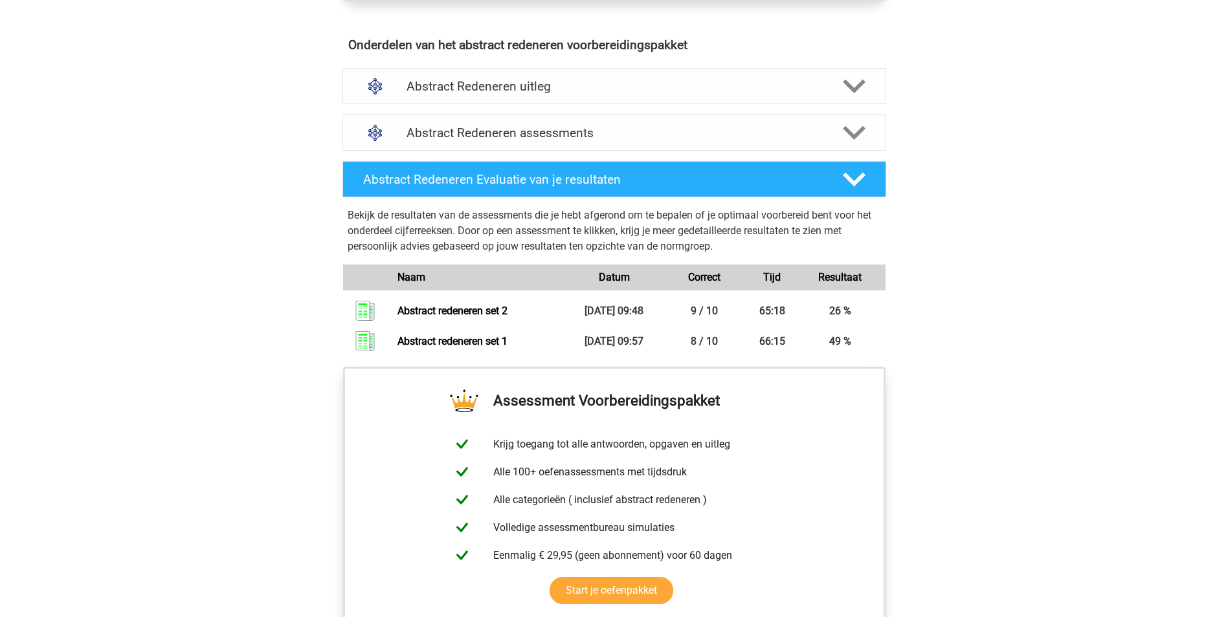
scroll to position [712, 0]
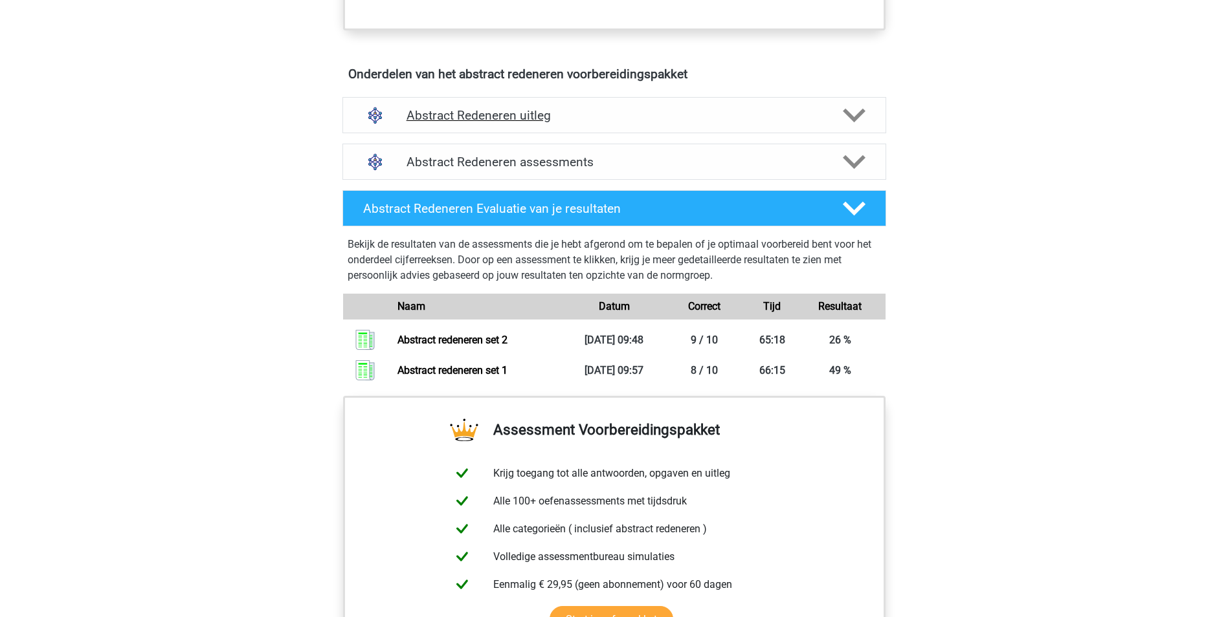
click at [859, 129] on div "Abstract Redeneren uitleg" at bounding box center [614, 115] width 544 height 36
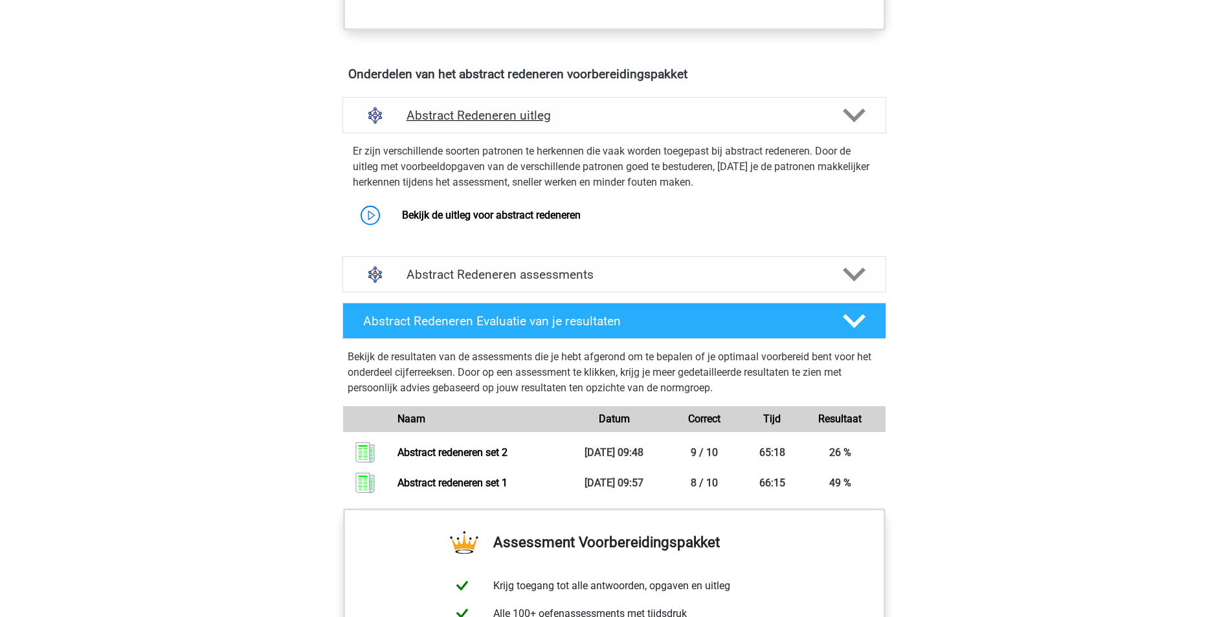
click at [859, 129] on div "Abstract Redeneren uitleg" at bounding box center [614, 115] width 544 height 36
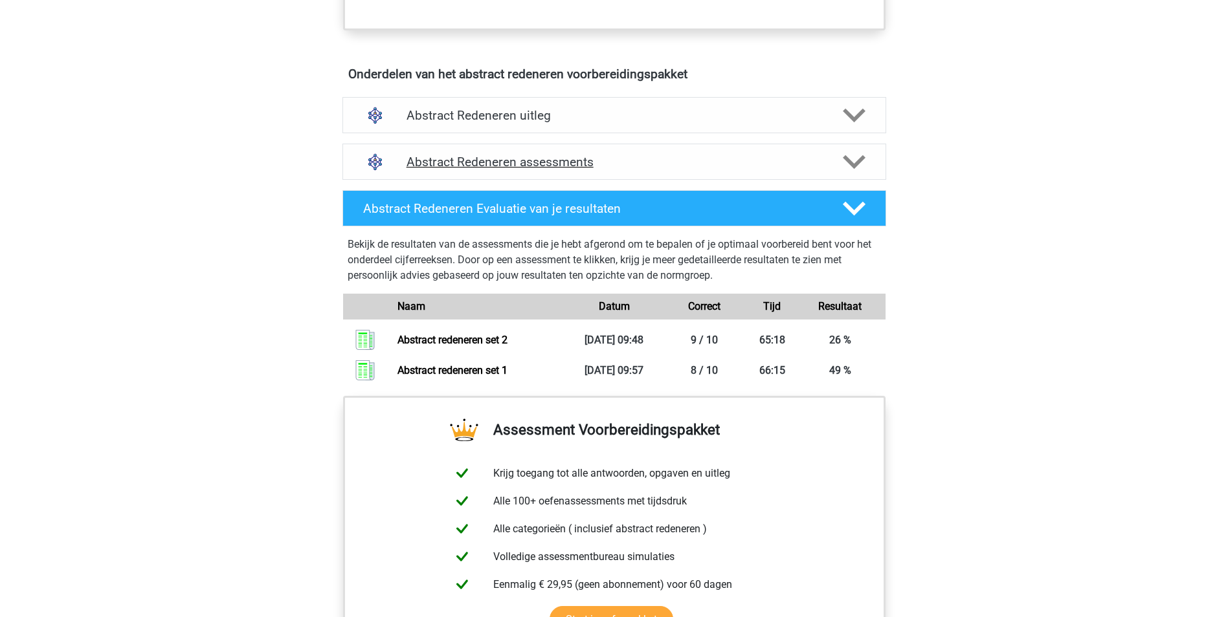
click at [854, 177] on div "Abstract Redeneren assessments" at bounding box center [614, 162] width 544 height 36
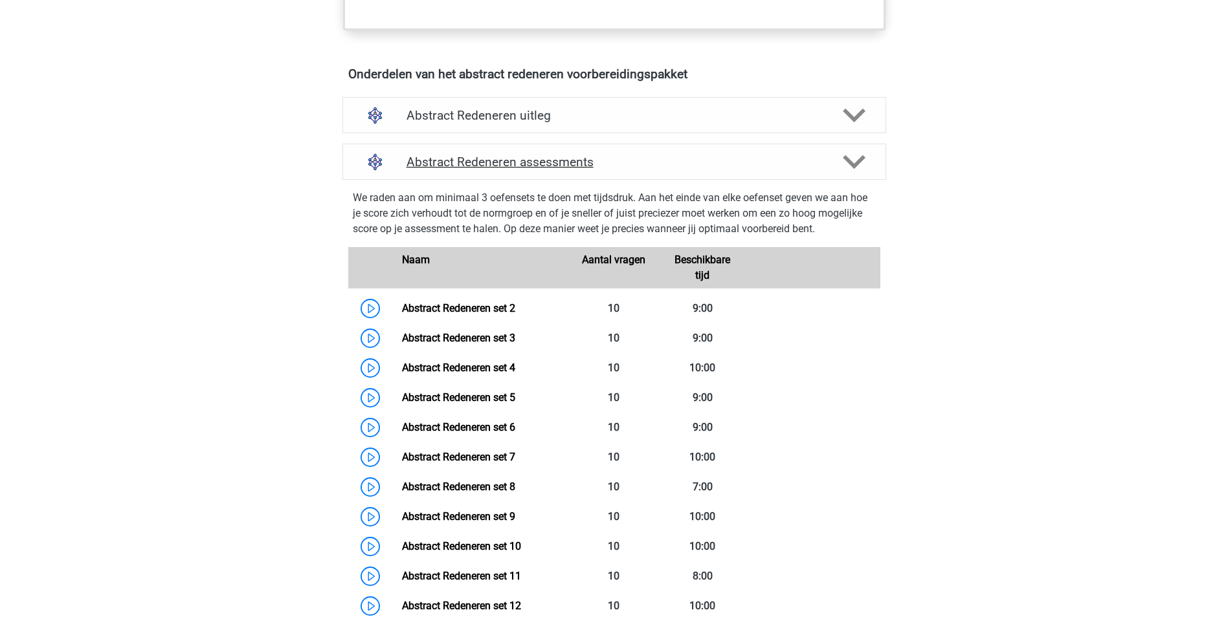
click at [855, 174] on div "Abstract Redeneren assessments" at bounding box center [614, 162] width 544 height 36
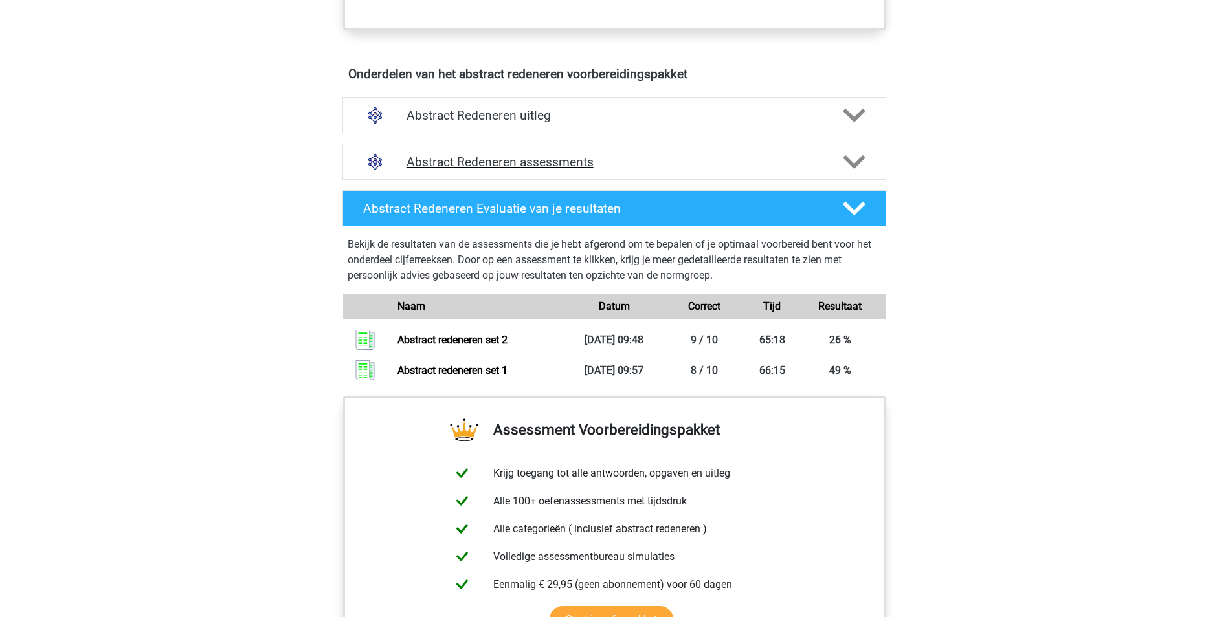
click at [855, 166] on polygon at bounding box center [854, 162] width 23 height 14
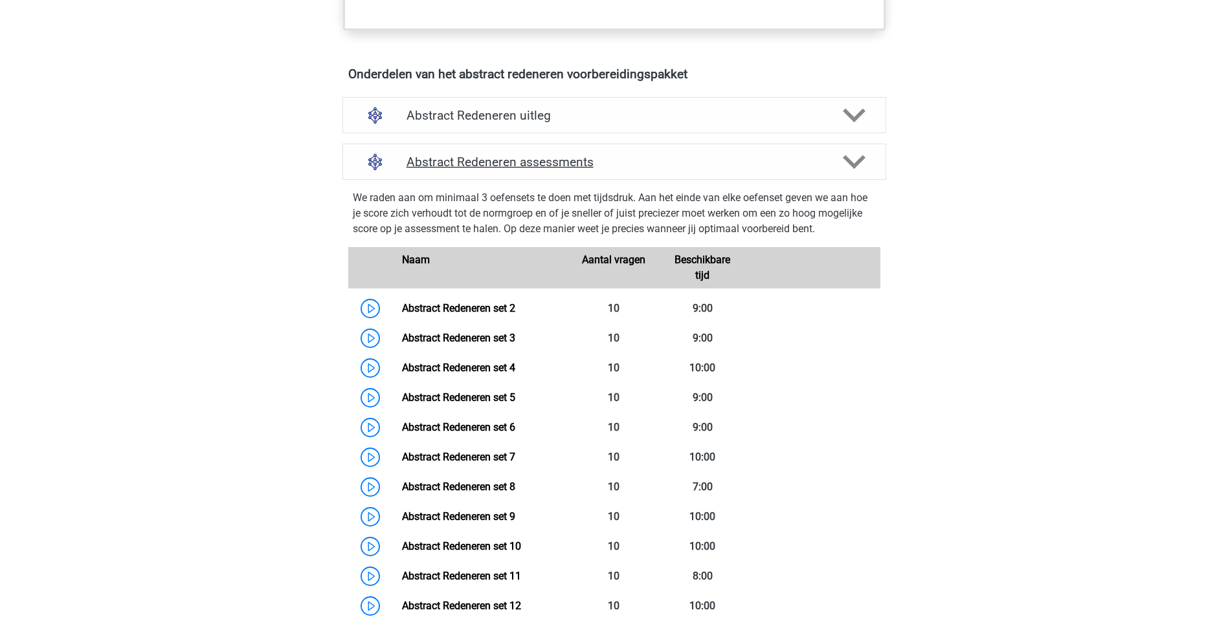
click at [858, 161] on polygon at bounding box center [854, 162] width 23 height 14
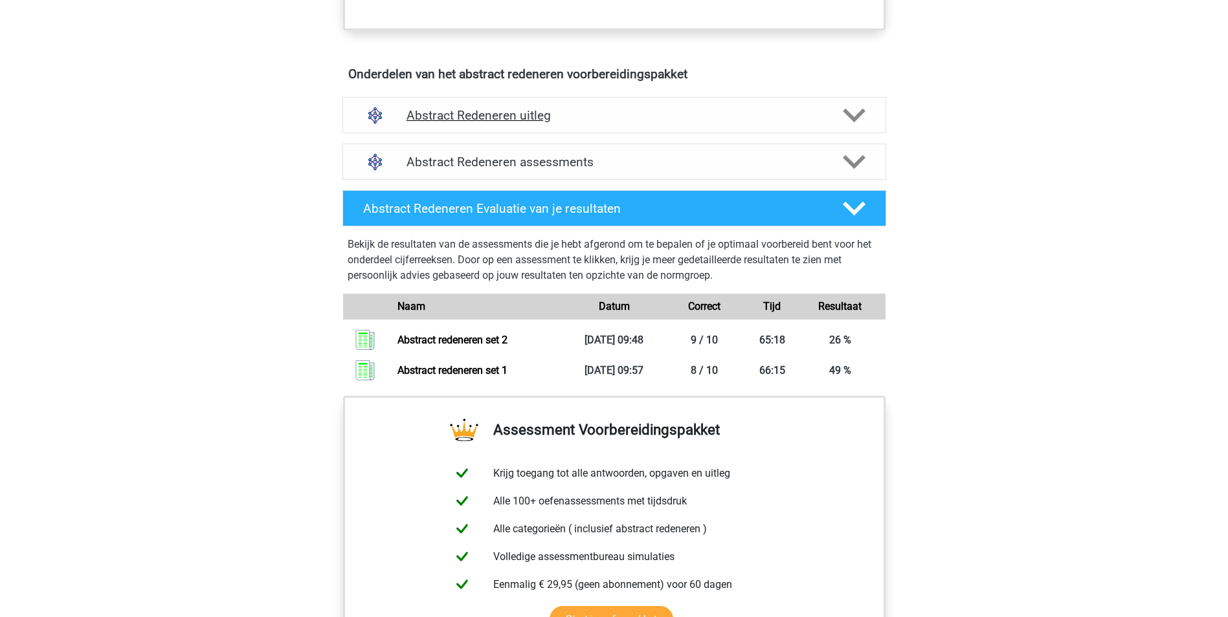
click at [861, 120] on icon at bounding box center [854, 115] width 23 height 23
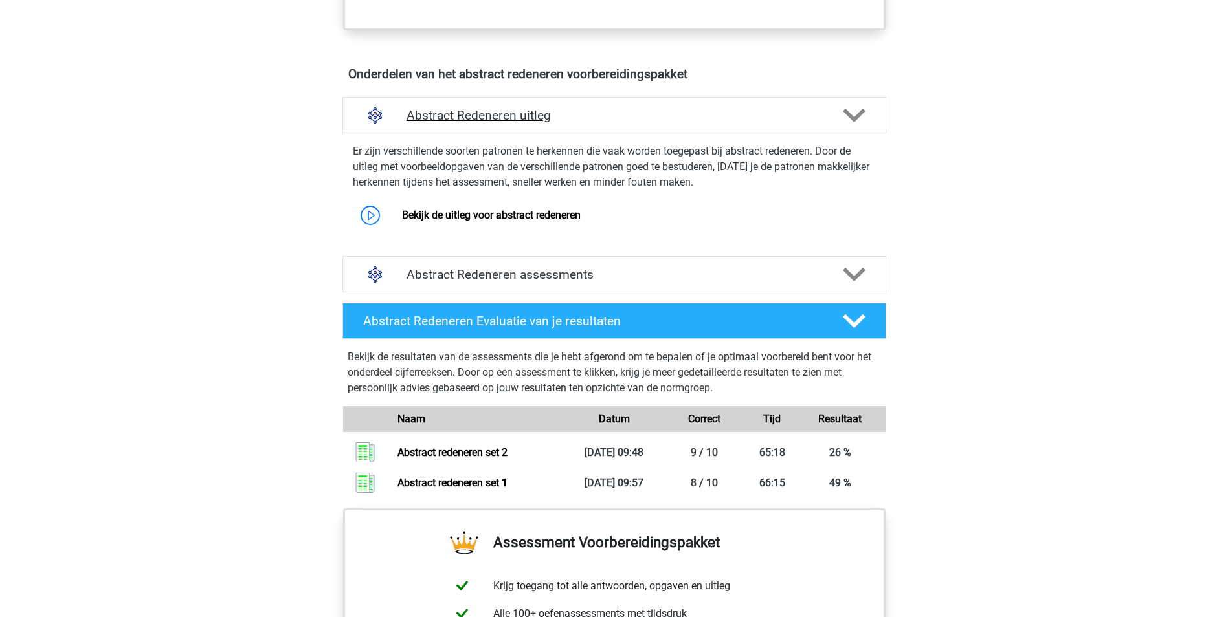
click at [861, 120] on icon at bounding box center [854, 115] width 23 height 23
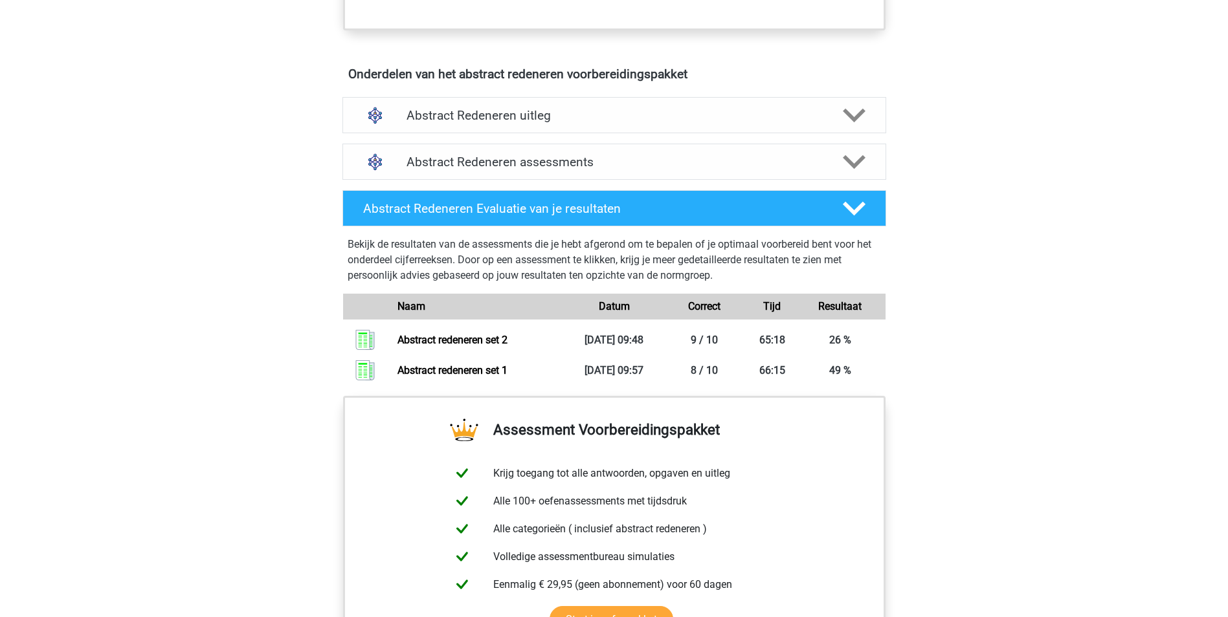
click at [981, 166] on div "Kies premium [GEOGRAPHIC_DATA] [EMAIL_ADDRESS][DOMAIN_NAME]" at bounding box center [614, 165] width 1228 height 1754
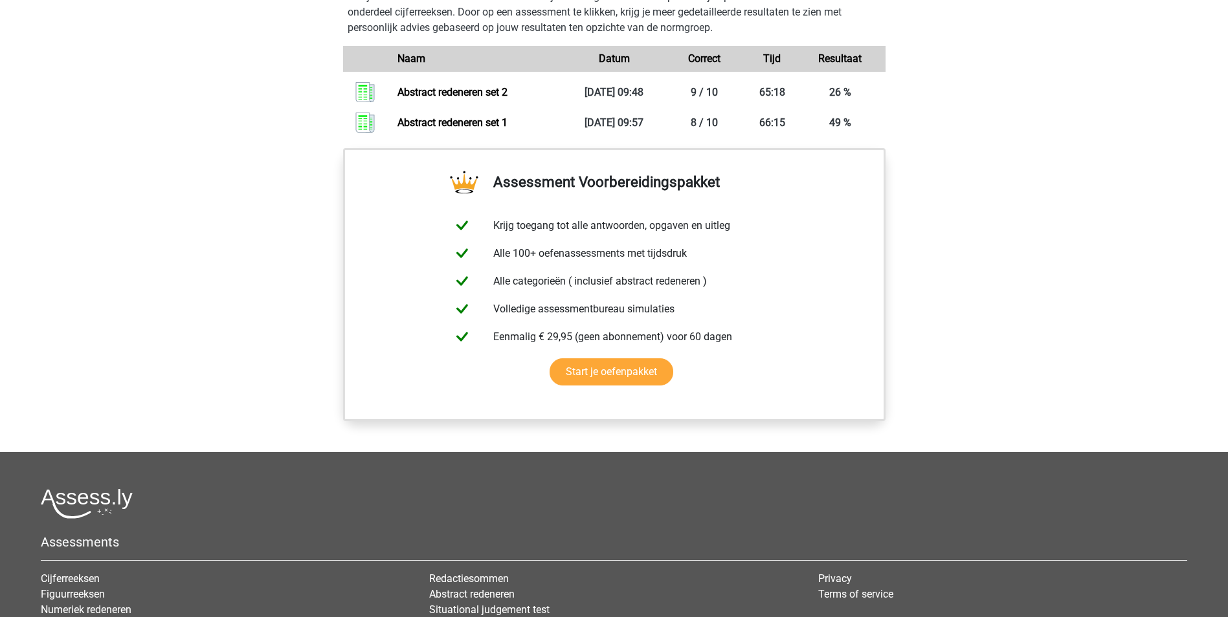
scroll to position [1136, 0]
